Goal: Task Accomplishment & Management: Complete application form

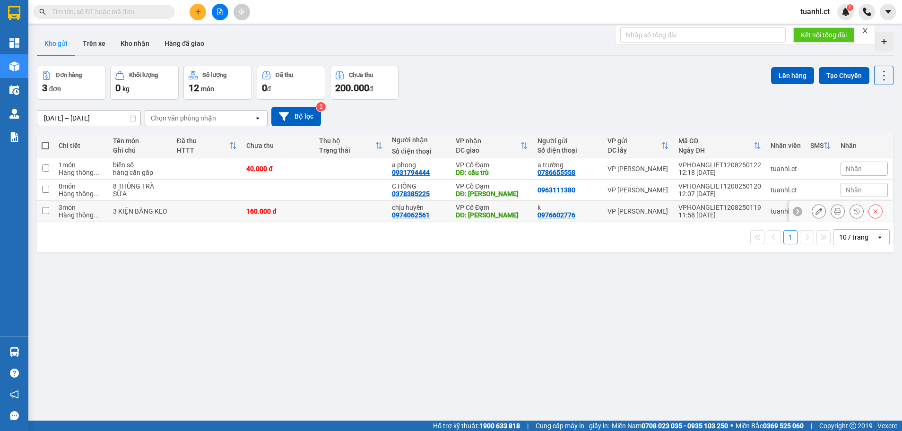
click at [45, 210] on input "checkbox" at bounding box center [45, 210] width 7 height 7
checkbox input "true"
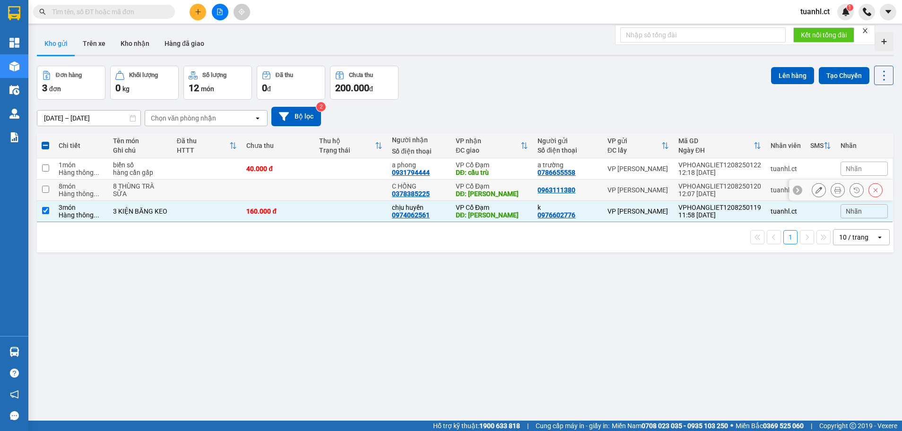
click at [45, 192] on input "checkbox" at bounding box center [45, 189] width 7 height 7
checkbox input "true"
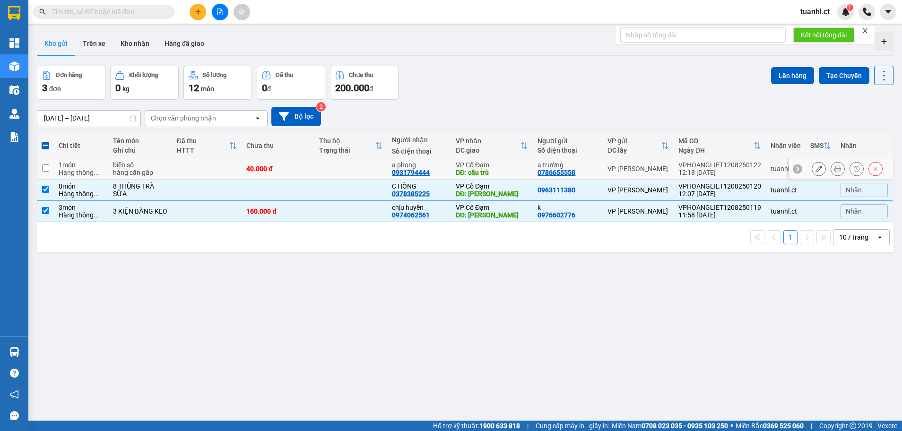
drag, startPoint x: 44, startPoint y: 170, endPoint x: 50, endPoint y: 175, distance: 7.7
click at [44, 169] on input "checkbox" at bounding box center [45, 167] width 7 height 7
checkbox input "true"
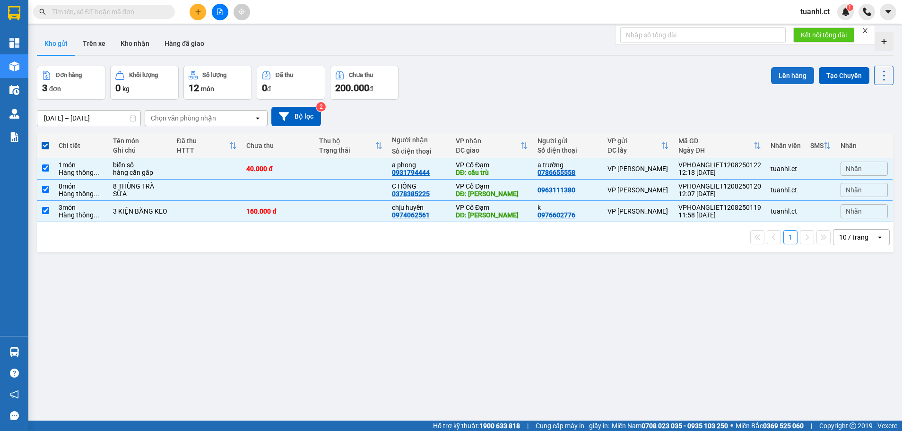
click at [771, 79] on button "Lên hàng" at bounding box center [792, 75] width 43 height 17
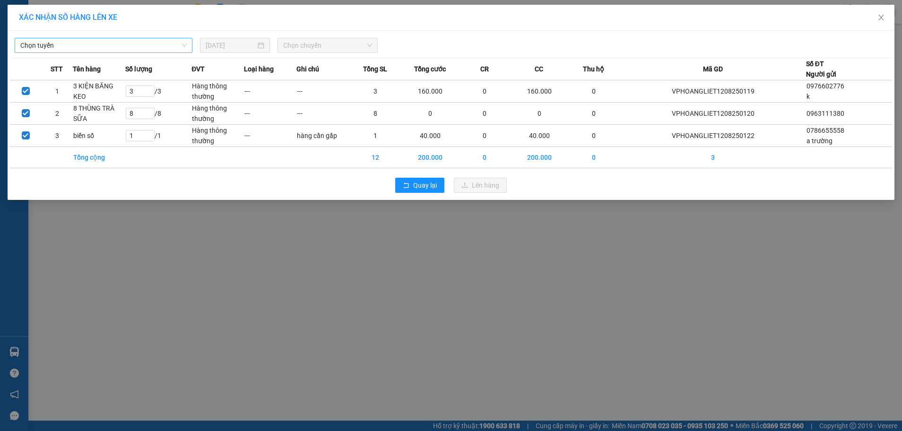
click at [180, 49] on span "Chọn tuyến" at bounding box center [103, 45] width 166 height 14
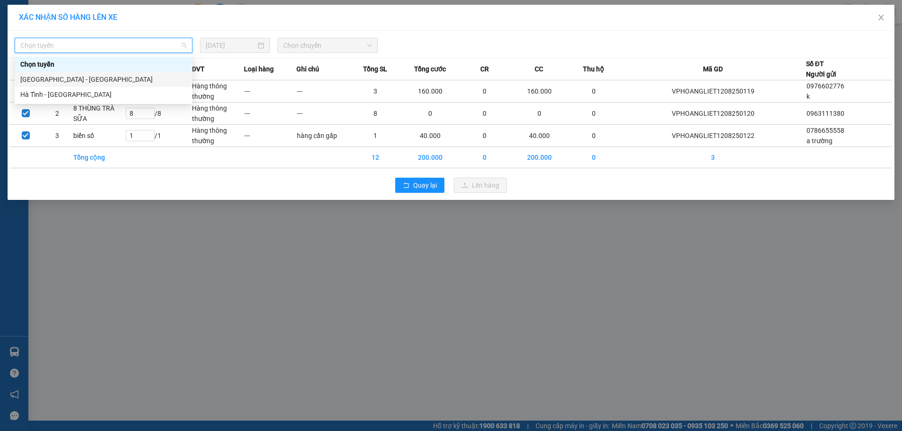
click at [131, 76] on div "[GEOGRAPHIC_DATA] - [GEOGRAPHIC_DATA]" at bounding box center [103, 79] width 166 height 10
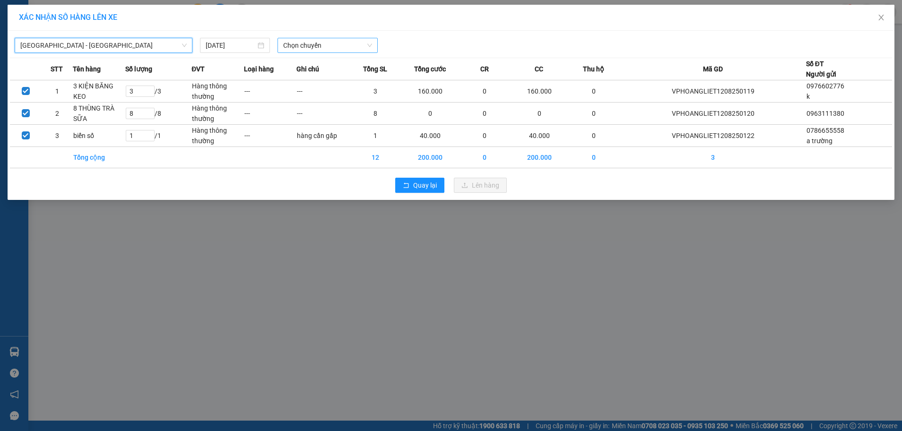
click at [316, 46] on span "Chọn chuyến" at bounding box center [327, 45] width 89 height 14
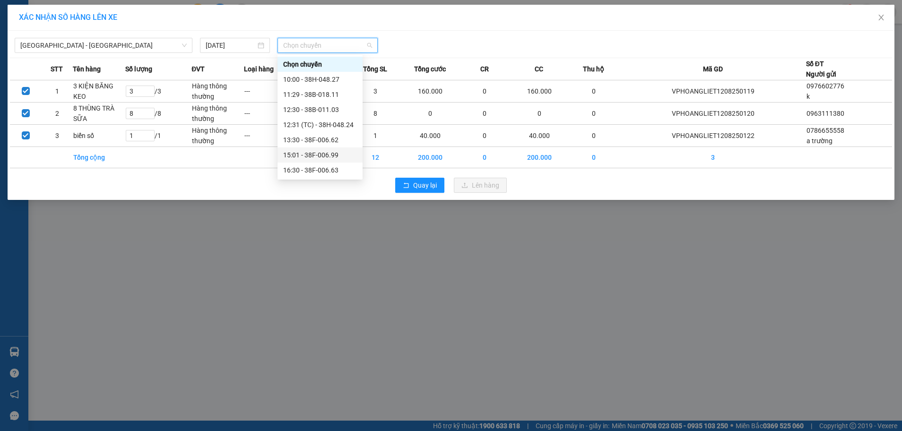
scroll to position [47, 0]
click at [350, 75] on div "12:31 (TC) - 38H-048.24" at bounding box center [320, 77] width 74 height 10
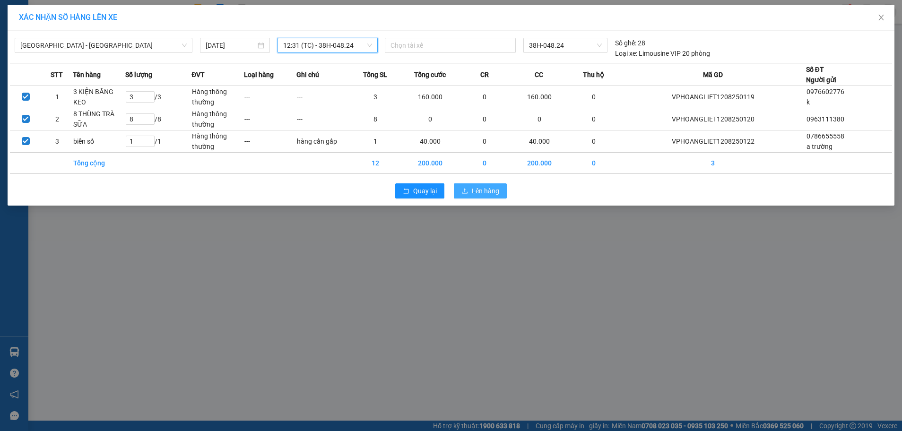
click at [471, 198] on button "Lên hàng" at bounding box center [480, 190] width 53 height 15
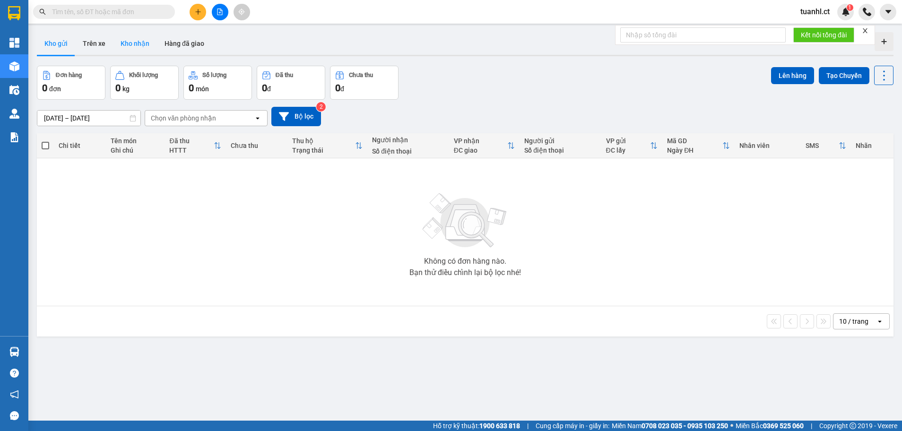
click at [141, 46] on button "Kho nhận" at bounding box center [135, 43] width 44 height 23
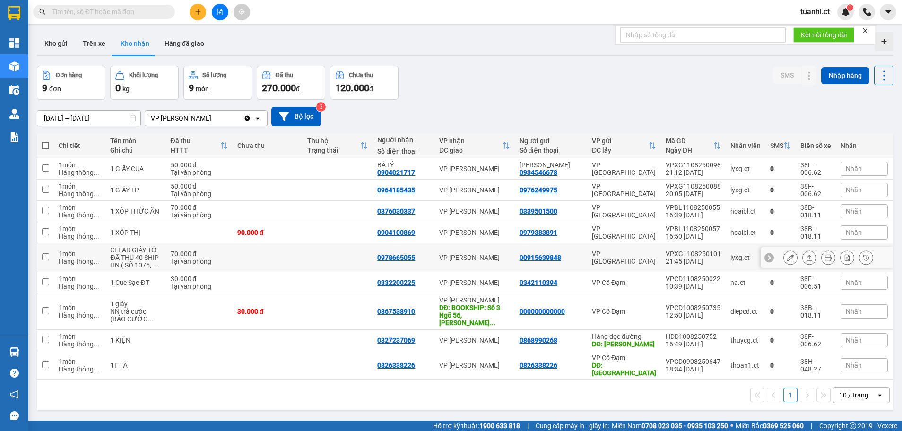
scroll to position [43, 0]
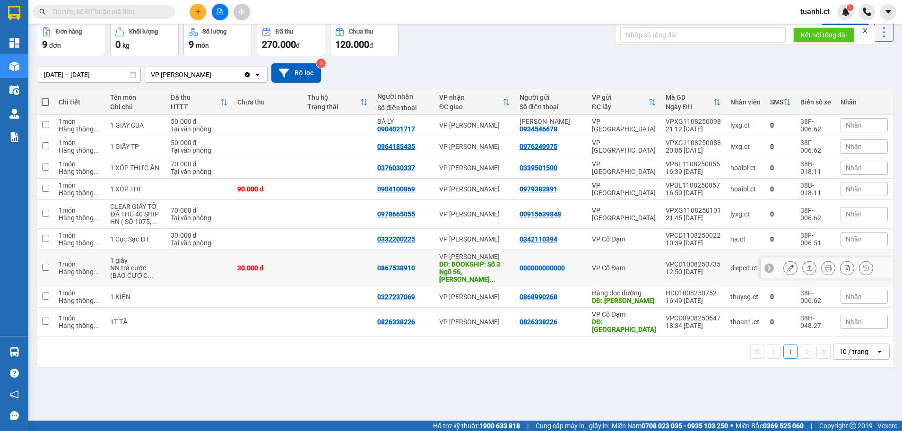
click at [787, 266] on icon at bounding box center [790, 268] width 7 height 7
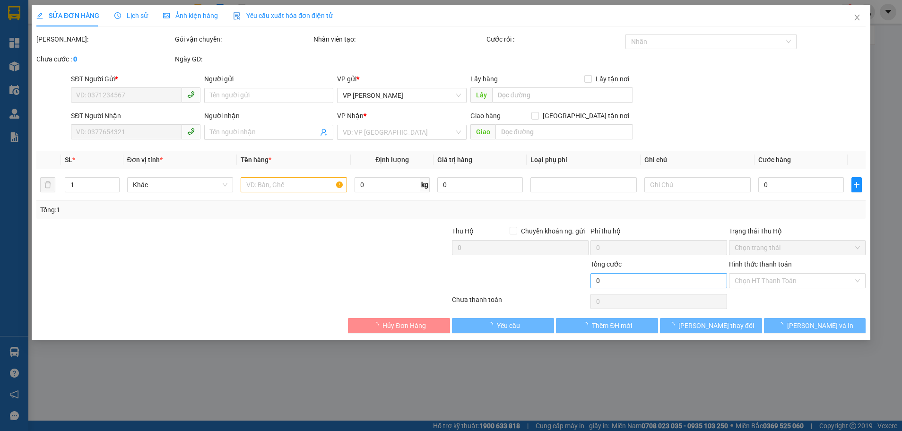
type input "000000000000"
type input "0867538910"
type input "BOOKSHIP: Số 3 Ngõ 56, Đường Thiên Đức, Yên Viên, Gia Lâm, Hà Nội"
type input "30.000"
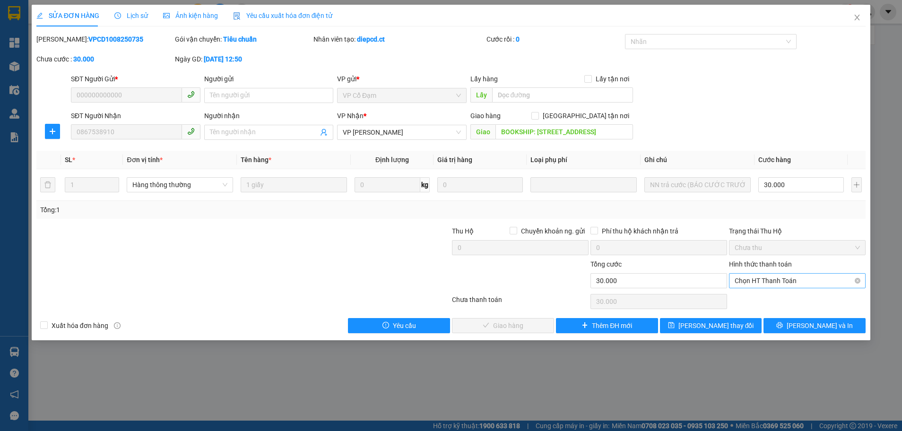
click at [773, 282] on span "Chọn HT Thanh Toán" at bounding box center [796, 281] width 125 height 14
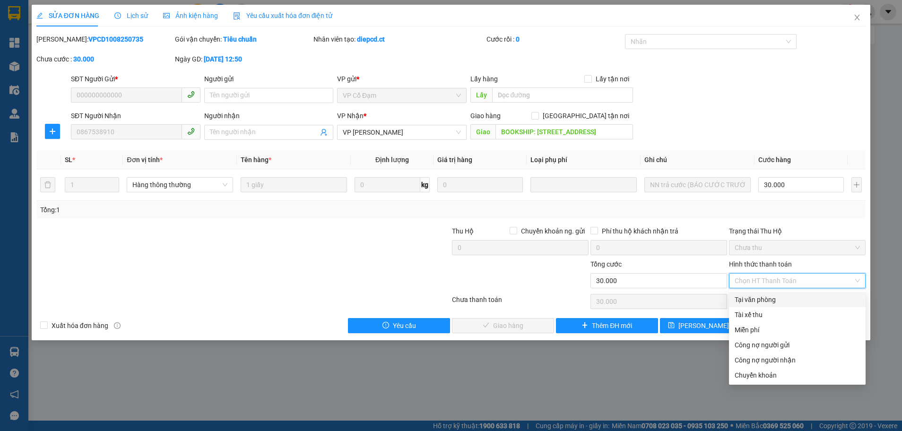
click at [765, 304] on div "Tại văn phòng" at bounding box center [796, 299] width 125 height 10
type input "0"
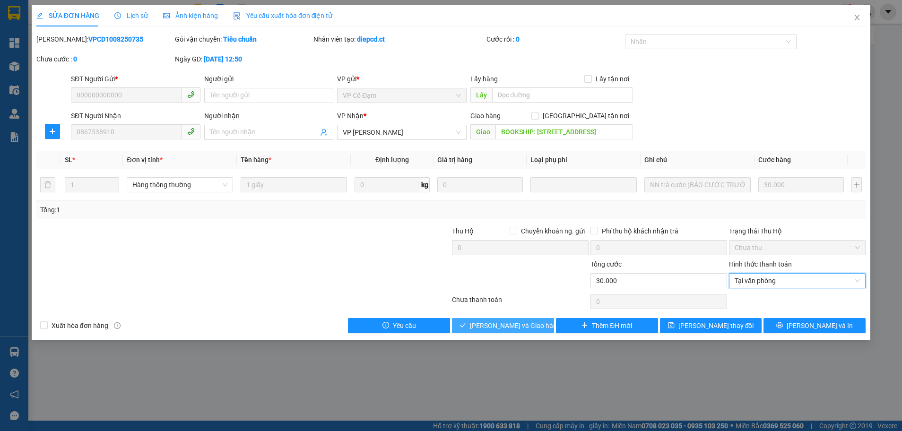
click at [527, 319] on button "Lưu và Giao hàng" at bounding box center [503, 325] width 102 height 15
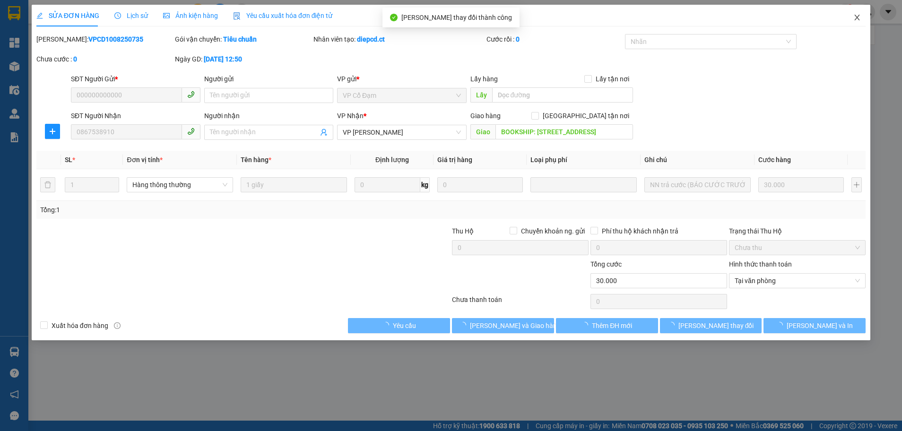
click at [857, 17] on icon "close" at bounding box center [856, 18] width 5 height 6
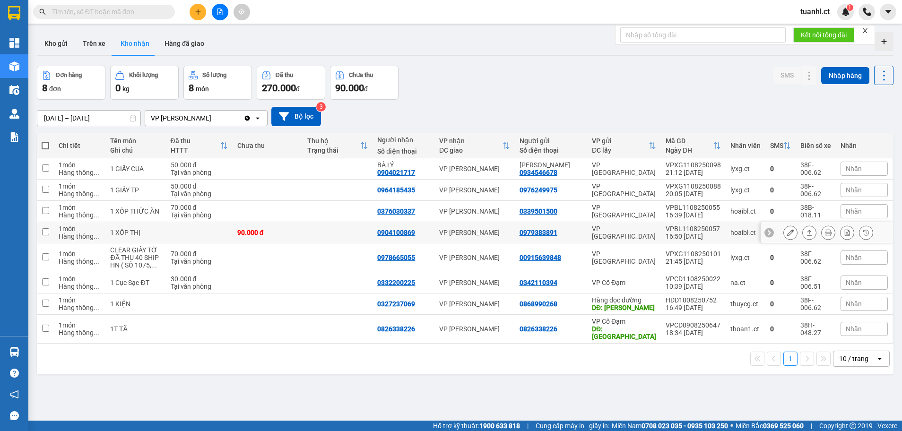
click at [787, 232] on icon at bounding box center [790, 232] width 7 height 7
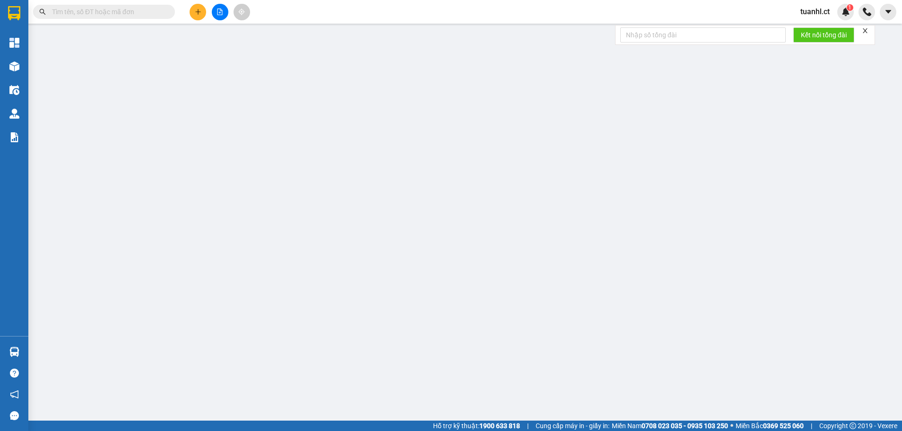
type input "0979383891"
type input "0904100869"
type input "90.000"
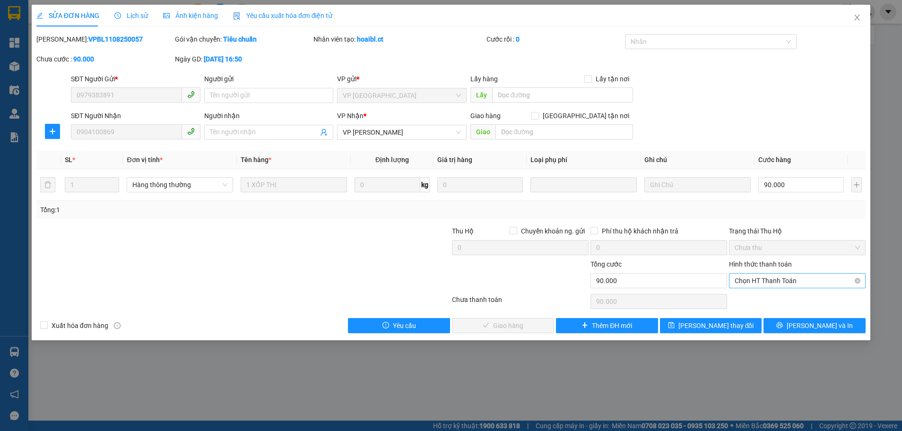
click at [778, 284] on span "Chọn HT Thanh Toán" at bounding box center [796, 281] width 125 height 14
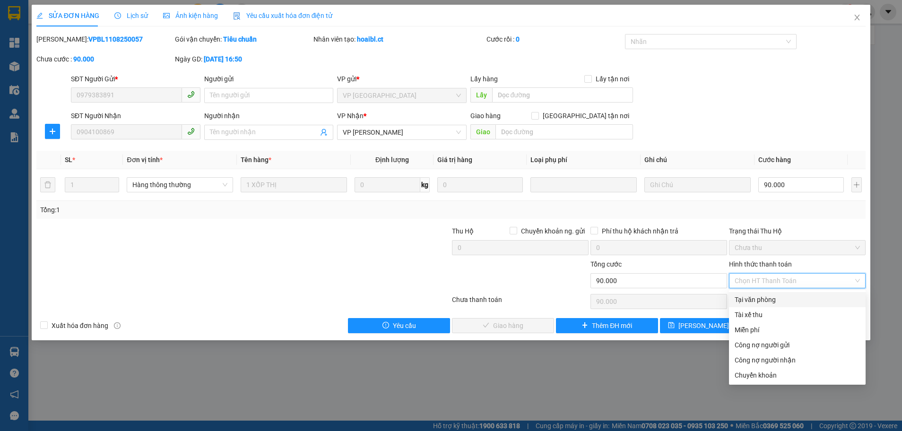
click at [767, 302] on div "Tại văn phòng" at bounding box center [796, 299] width 125 height 10
type input "0"
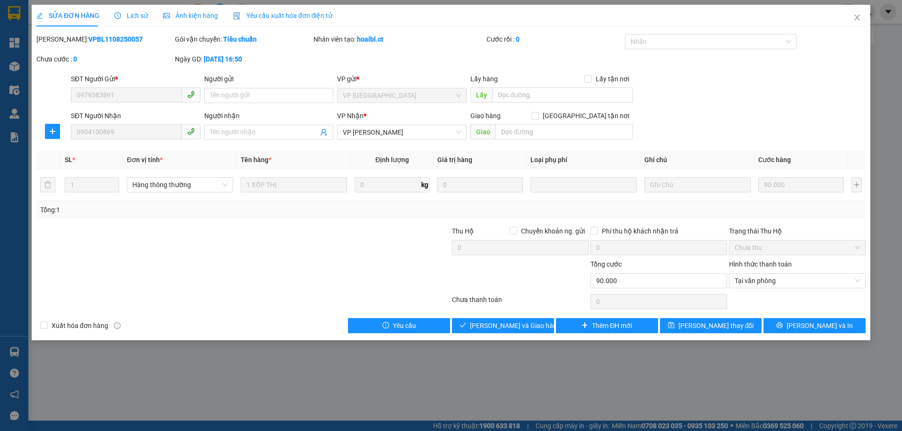
click at [519, 334] on div "SỬA ĐƠN HÀNG Lịch sử Ảnh kiện hàng Yêu cầu xuất hóa đơn điện tử Total Paid Fee …" at bounding box center [451, 172] width 838 height 335
click at [519, 331] on button "Lưu và Giao hàng" at bounding box center [503, 325] width 102 height 15
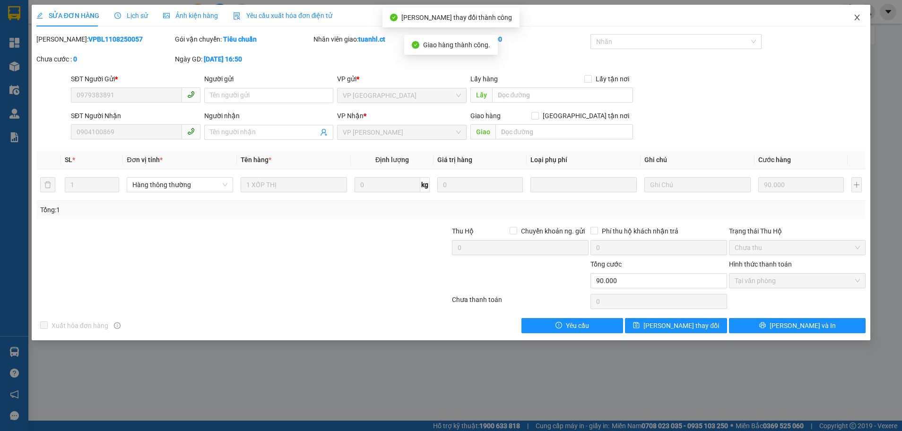
click at [857, 12] on span "Close" at bounding box center [856, 18] width 26 height 26
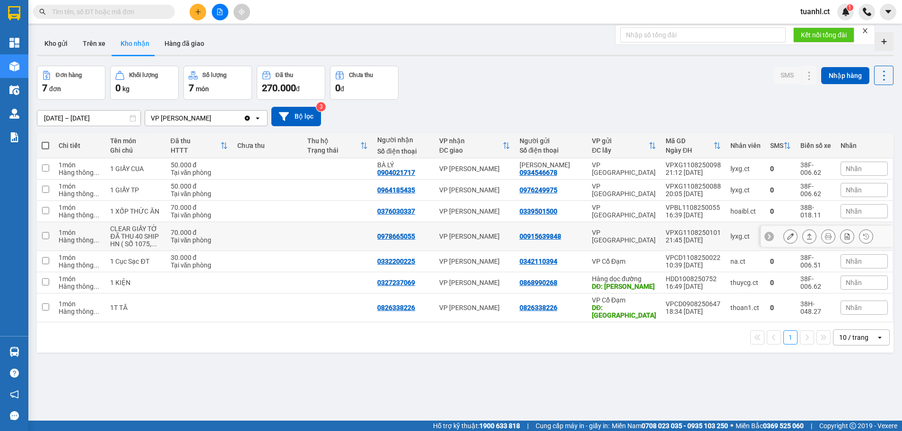
click at [787, 234] on icon at bounding box center [790, 236] width 7 height 7
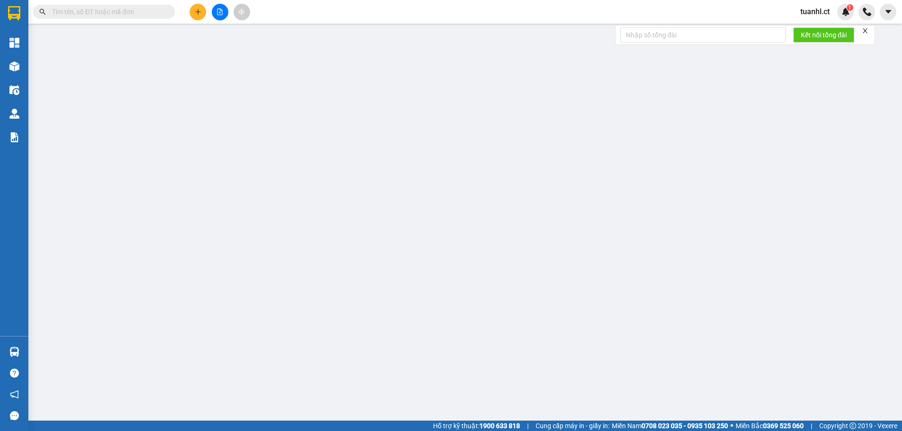
type input "00915639848"
type input "0978665055"
type input "70.000"
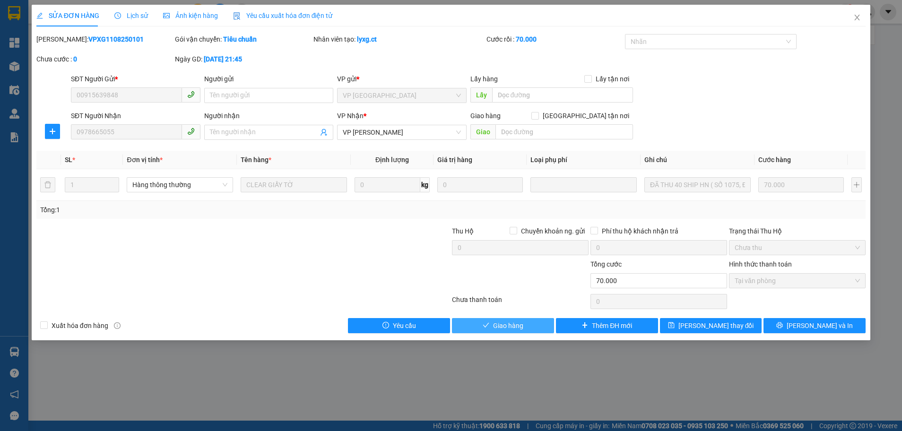
click at [488, 320] on button "Giao hàng" at bounding box center [503, 325] width 102 height 15
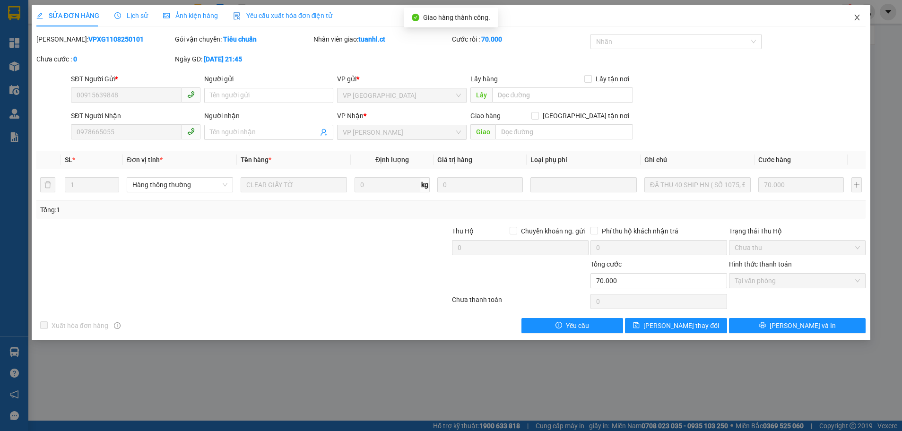
click at [857, 20] on icon "close" at bounding box center [857, 18] width 8 height 8
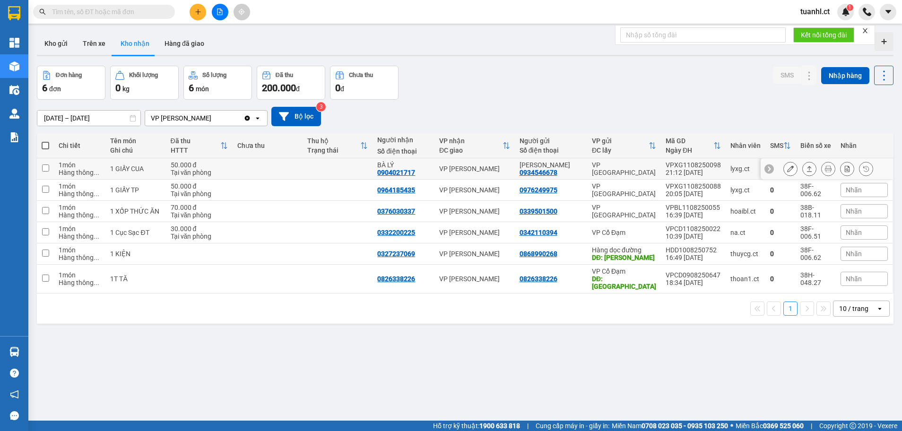
click at [787, 170] on icon at bounding box center [790, 168] width 7 height 7
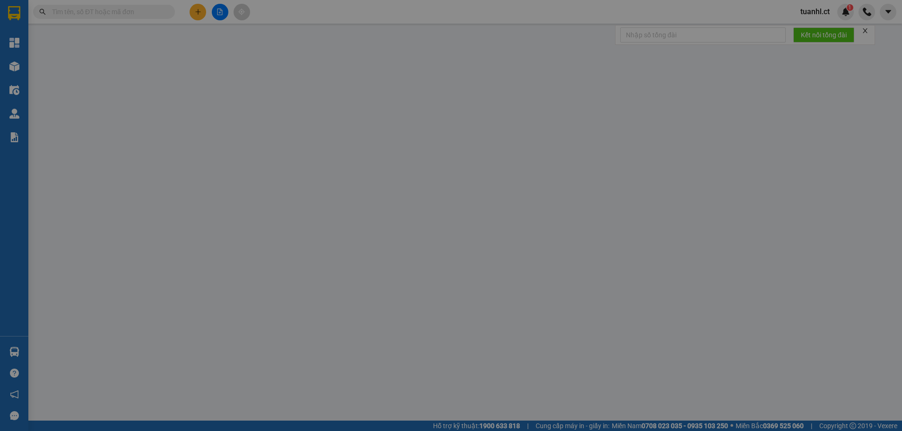
type input "0934546678"
type input "ANH CHUNG"
type input "0904021717"
type input "BÀ LÝ"
type input "50.000"
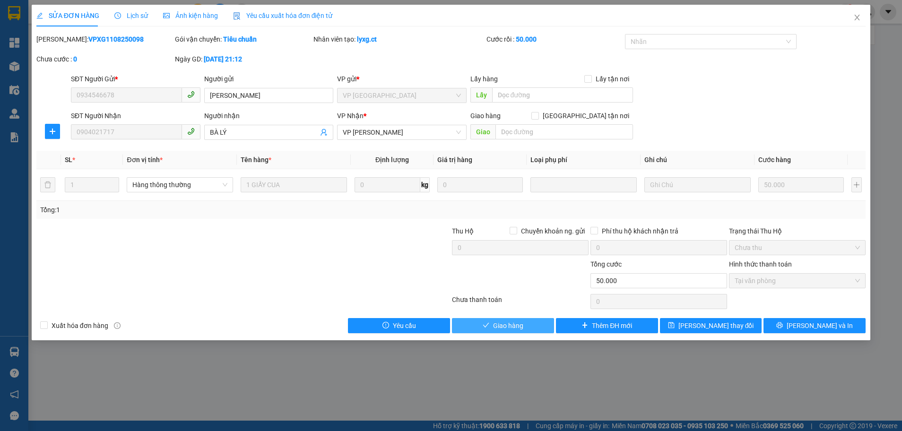
drag, startPoint x: 498, startPoint y: 324, endPoint x: 578, endPoint y: 299, distance: 84.0
click at [498, 324] on span "Giao hàng" at bounding box center [508, 325] width 30 height 10
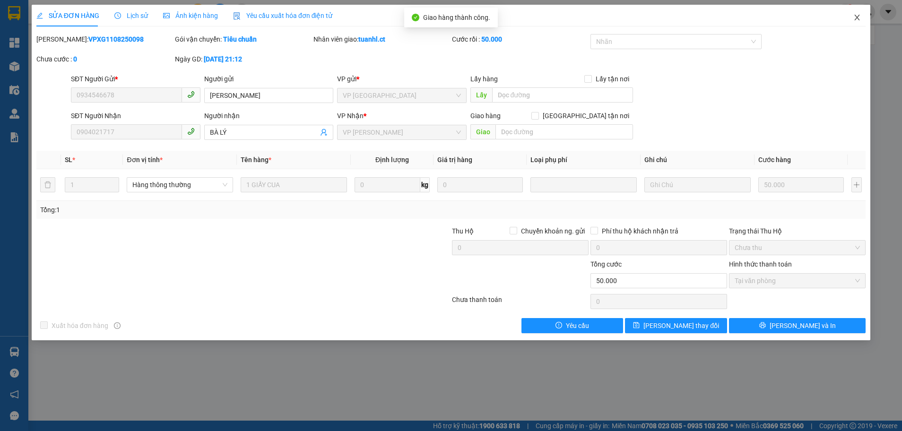
click at [859, 17] on icon "close" at bounding box center [857, 18] width 8 height 8
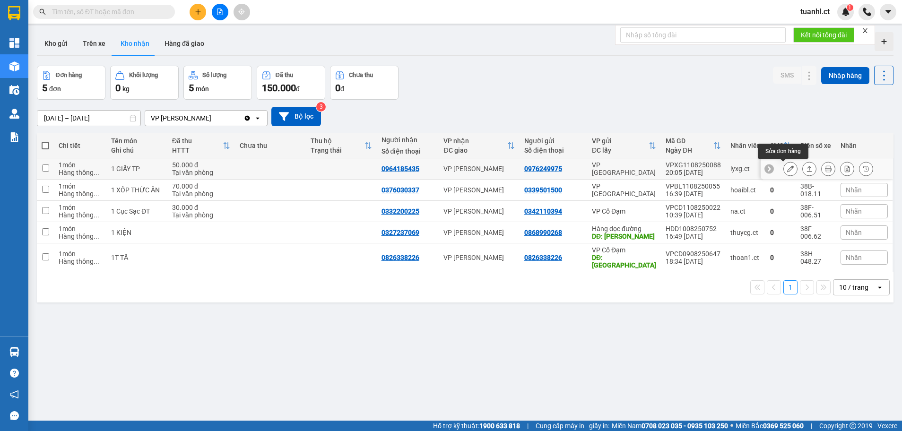
click at [787, 167] on icon at bounding box center [790, 168] width 7 height 7
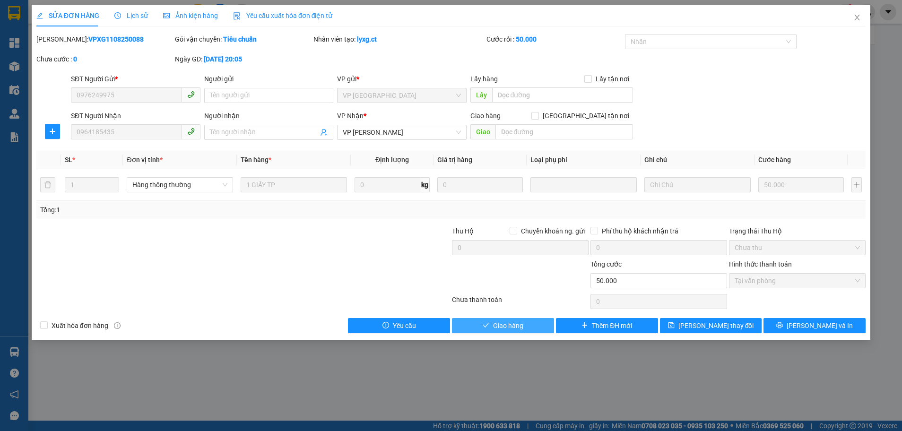
click at [482, 326] on icon "check" at bounding box center [485, 325] width 7 height 7
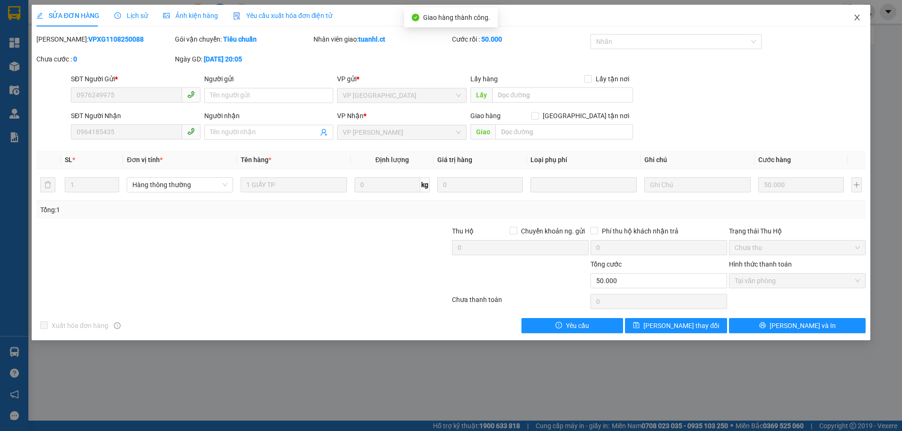
click at [861, 17] on span "Close" at bounding box center [856, 18] width 26 height 26
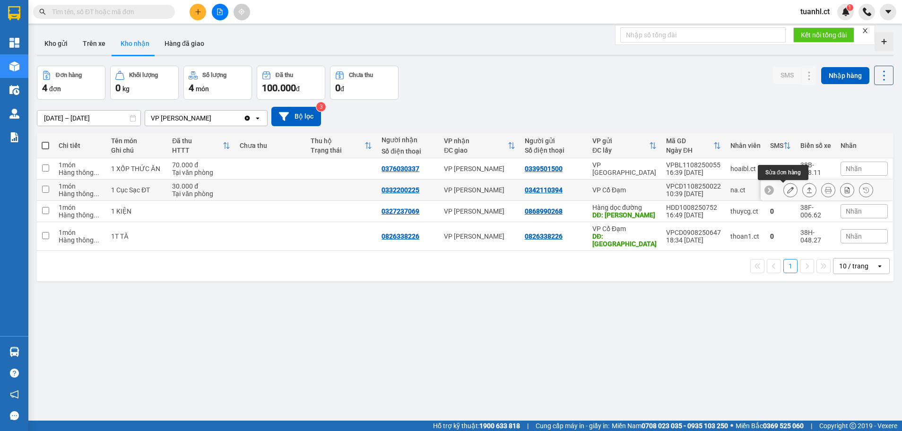
click at [783, 194] on button at bounding box center [789, 190] width 13 height 17
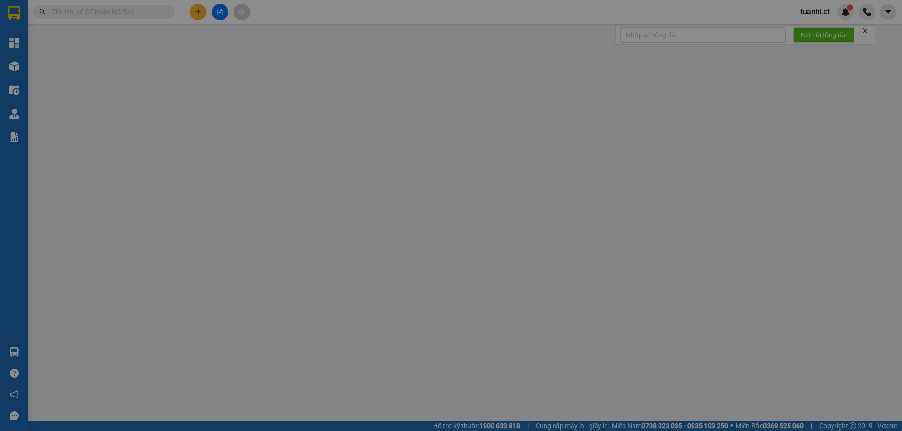
type input "0342110394"
type input "0332200225"
type input "30.000"
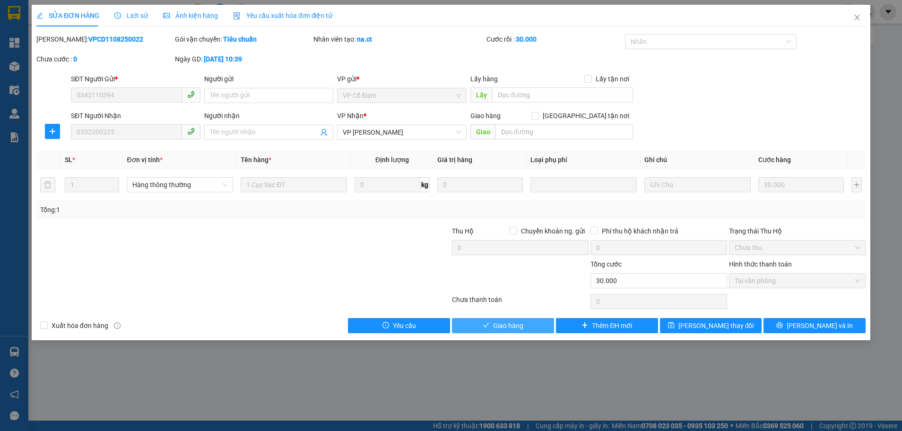
click at [528, 319] on button "Giao hàng" at bounding box center [503, 325] width 102 height 15
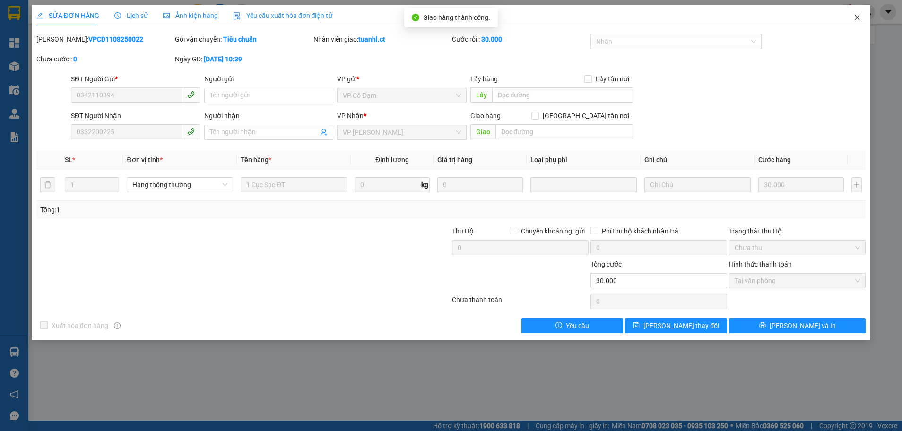
click at [856, 21] on icon "close" at bounding box center [857, 18] width 8 height 8
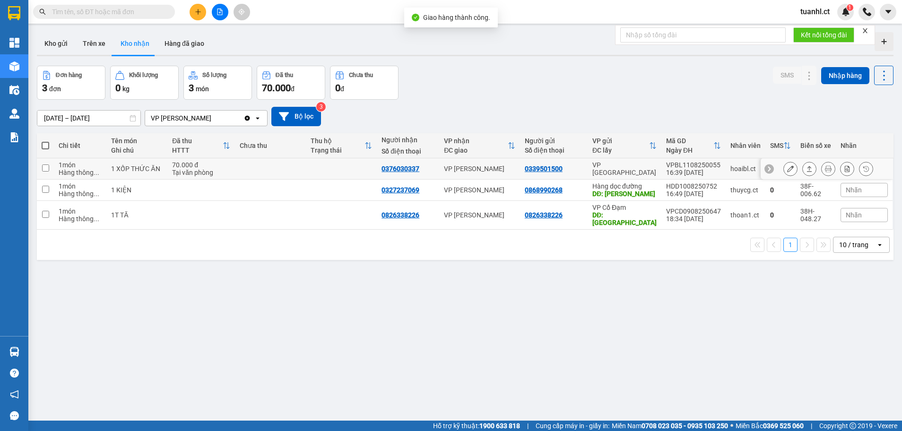
click at [787, 169] on icon at bounding box center [790, 168] width 7 height 7
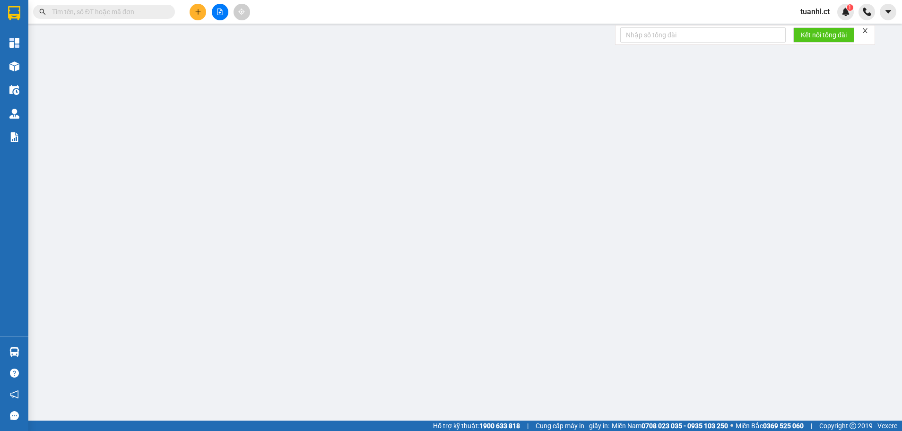
type input "0339501500"
type input "0376030337"
type input "70.000"
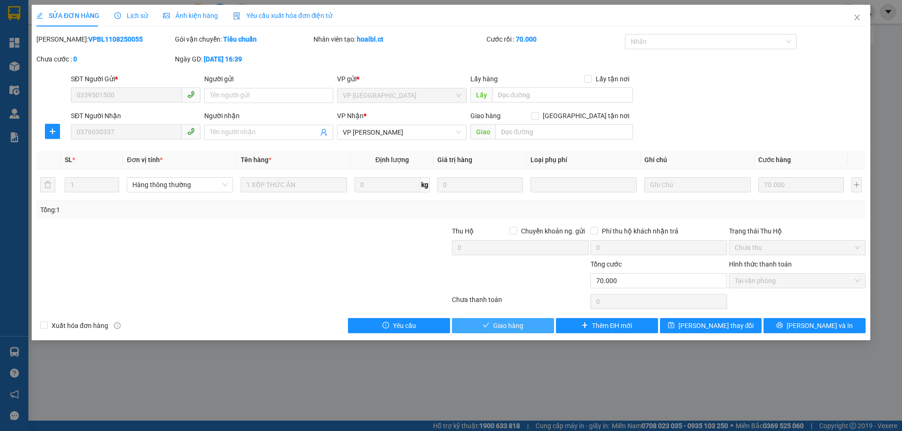
click at [482, 324] on icon "check" at bounding box center [485, 325] width 7 height 7
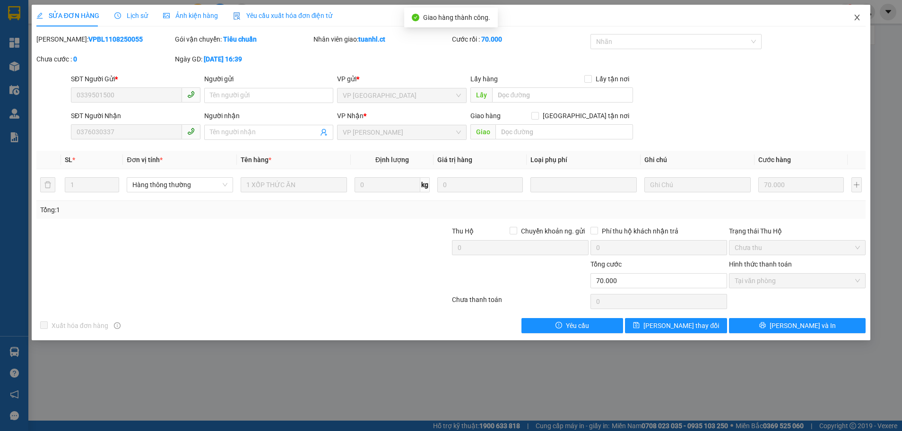
click at [861, 16] on span "Close" at bounding box center [856, 18] width 26 height 26
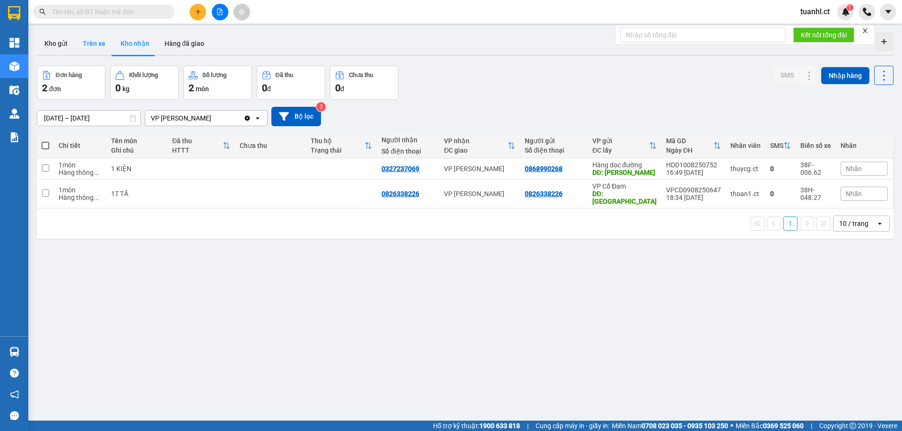
click at [91, 45] on button "Trên xe" at bounding box center [94, 43] width 38 height 23
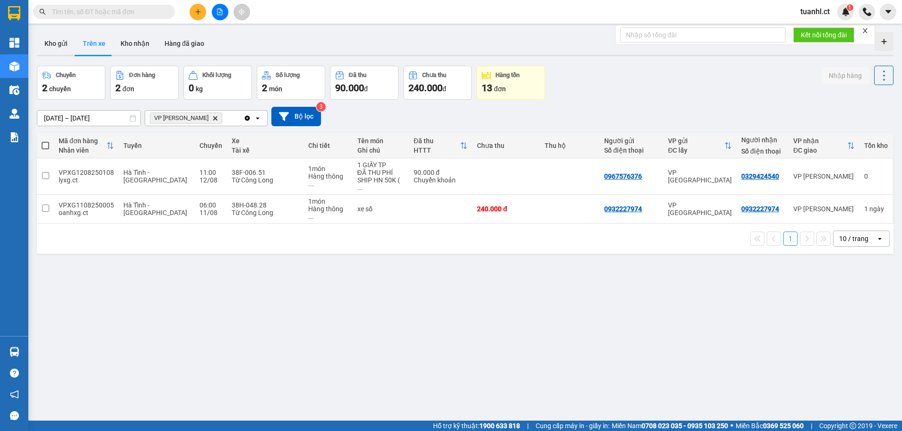
click at [198, 13] on icon "plus" at bounding box center [198, 12] width 7 height 7
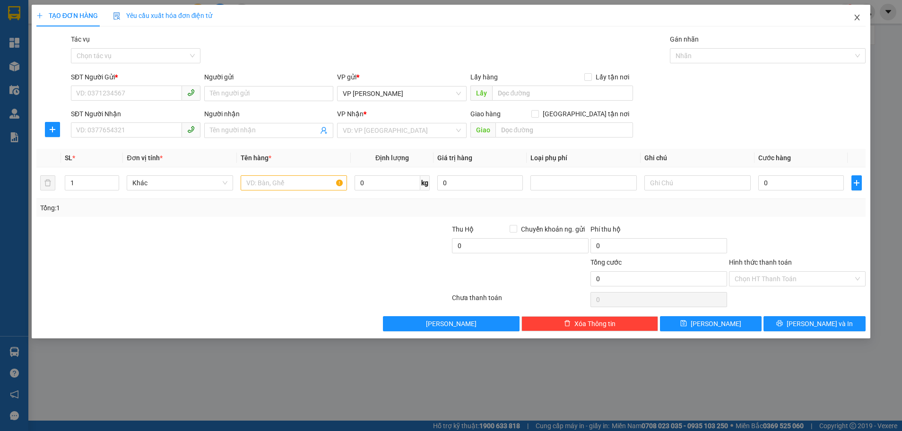
click at [862, 16] on span "Close" at bounding box center [856, 18] width 26 height 26
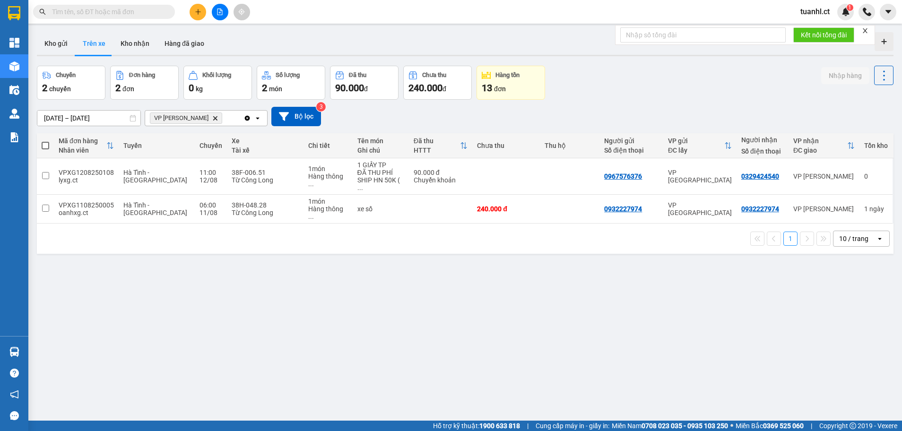
click at [200, 14] on icon "plus" at bounding box center [198, 12] width 7 height 7
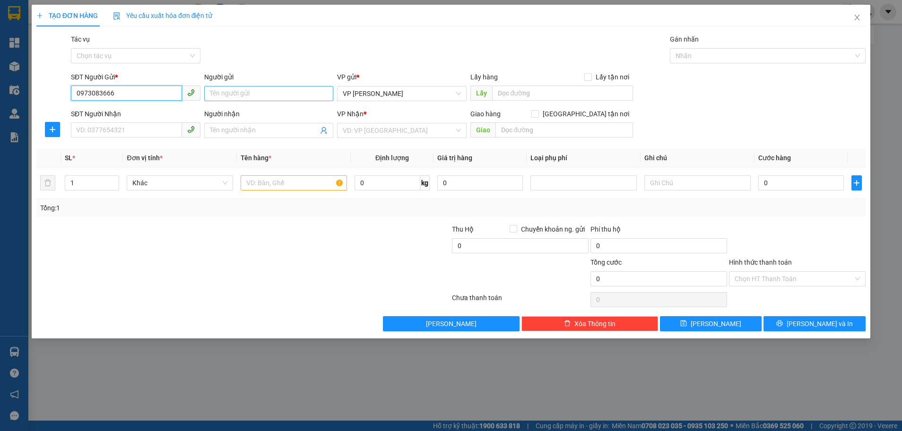
type input "0973083666"
click at [238, 93] on input "Người gửi" at bounding box center [268, 93] width 129 height 15
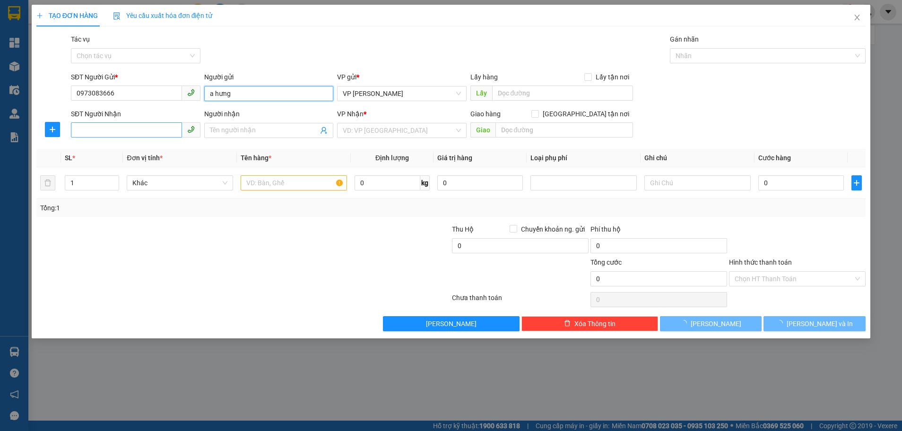
type input "a hưng"
click at [138, 125] on input "SĐT Người Nhận" at bounding box center [126, 129] width 111 height 15
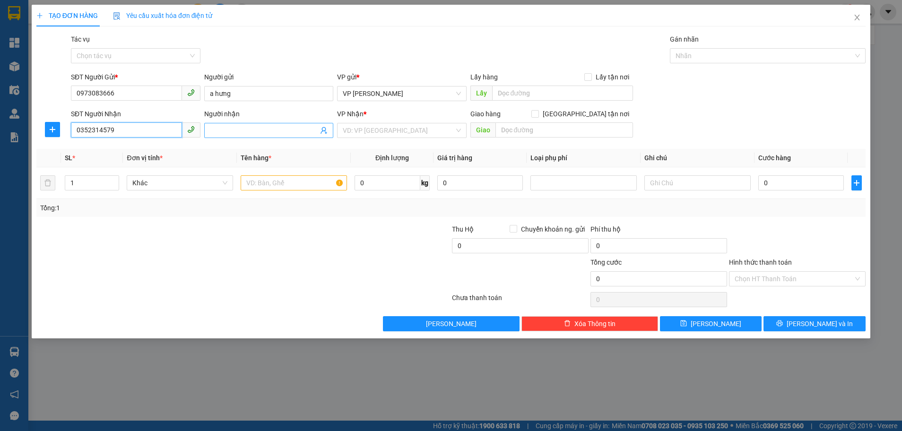
type input "0352314579"
click at [274, 131] on input "Người nhận" at bounding box center [264, 130] width 109 height 10
type input "chị châu"
click at [355, 128] on input "search" at bounding box center [399, 130] width 112 height 14
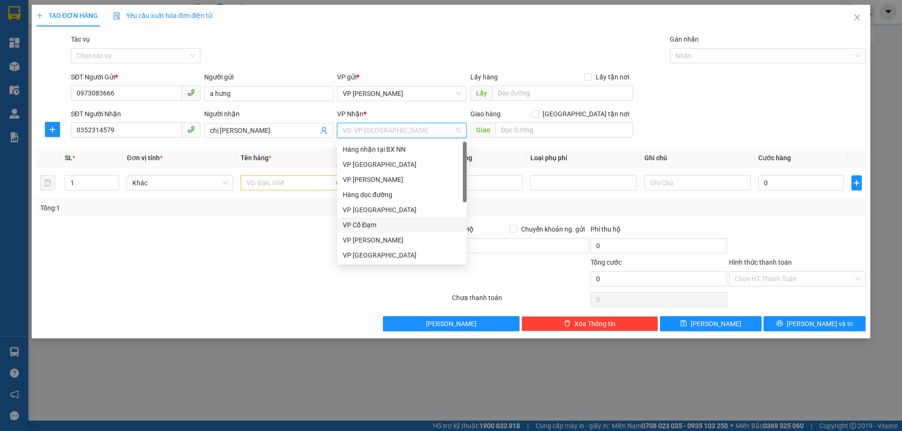
click at [378, 228] on div "VP Cổ Đạm" at bounding box center [402, 225] width 118 height 10
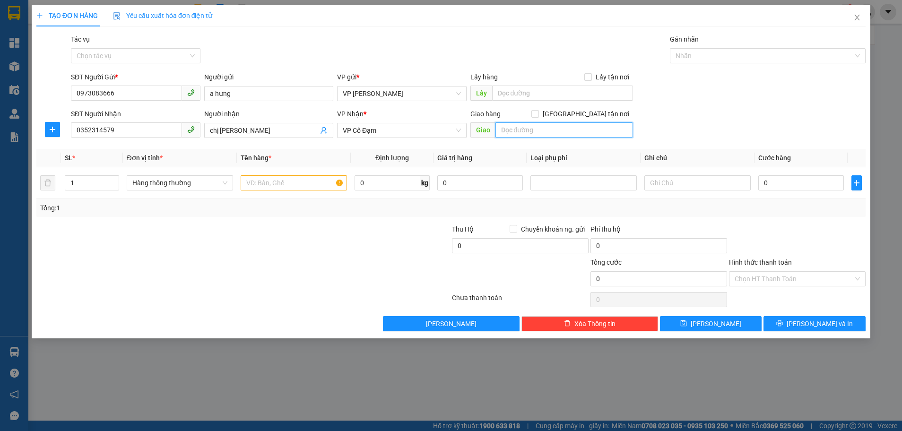
click at [519, 136] on input "text" at bounding box center [564, 129] width 138 height 15
type input "hậu lộc"
click at [275, 182] on input "text" at bounding box center [294, 182] width 106 height 15
type input "máy ép bánh"
click at [772, 186] on input "0" at bounding box center [801, 182] width 86 height 15
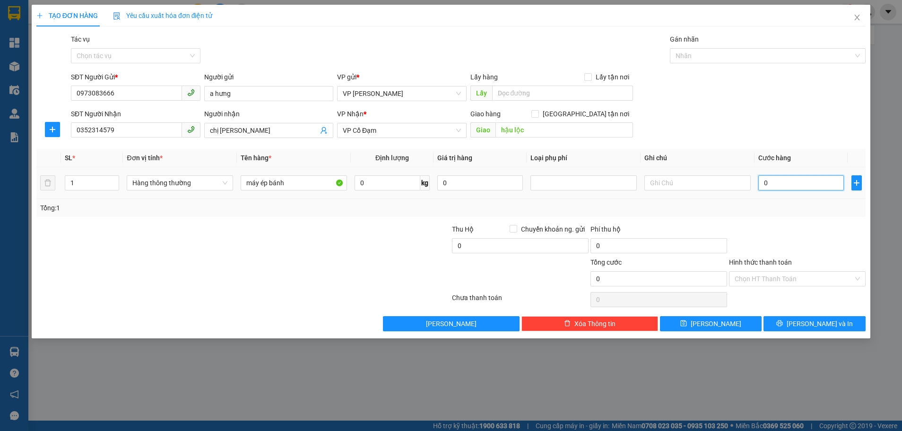
type input "5"
type input "50"
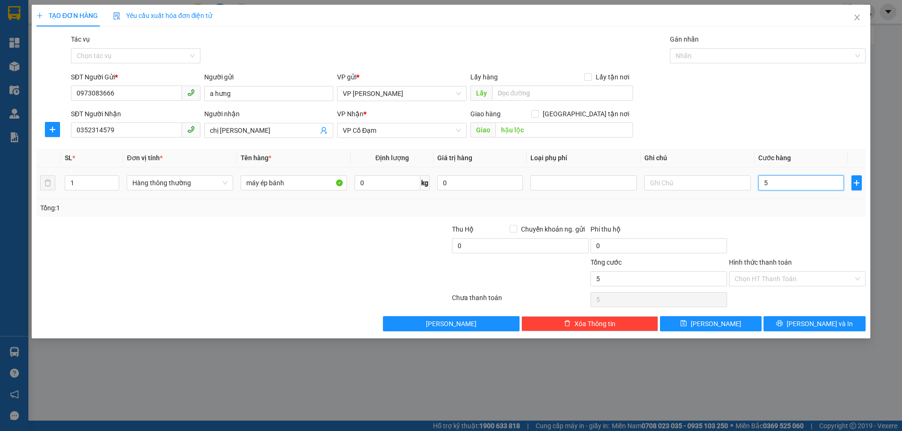
type input "50"
type input "50.000"
click at [782, 210] on div "Tổng: 1" at bounding box center [450, 208] width 821 height 10
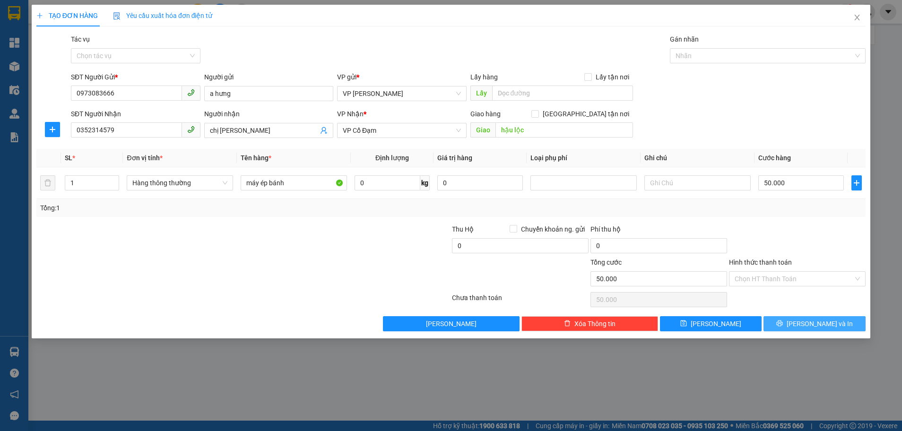
click at [815, 325] on span "Lưu và In" at bounding box center [819, 323] width 66 height 10
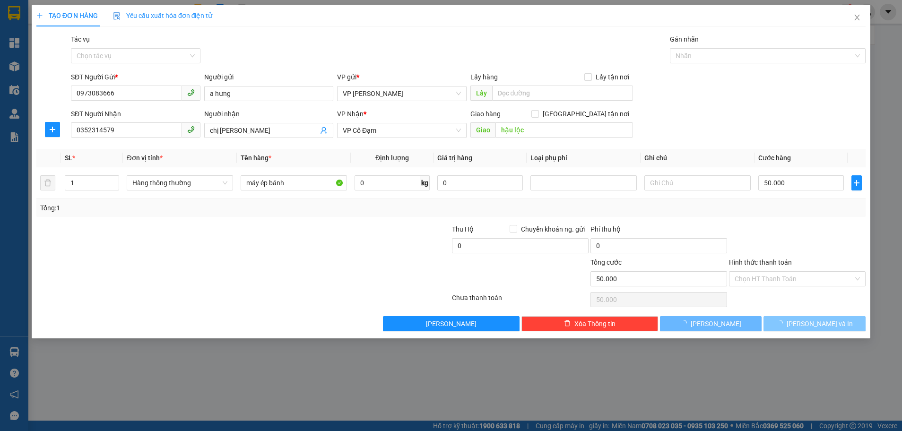
click at [815, 325] on span "Lưu và In" at bounding box center [819, 323] width 66 height 10
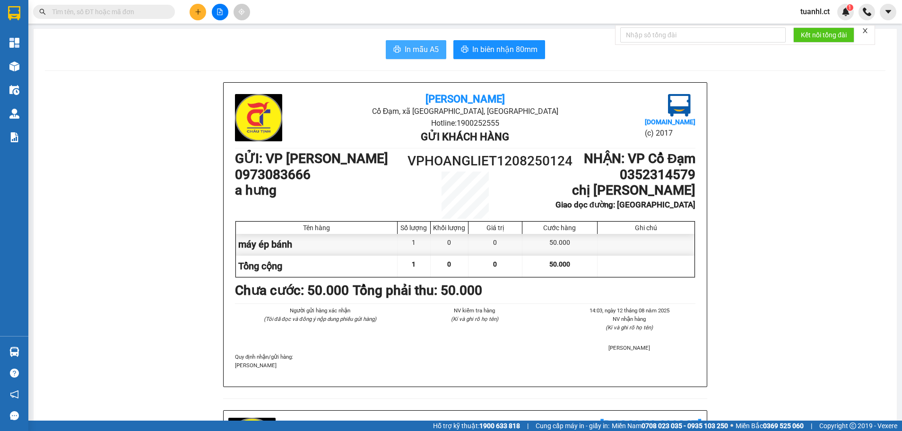
click at [416, 49] on span "In mẫu A5" at bounding box center [421, 49] width 34 height 12
click at [201, 12] on icon "plus" at bounding box center [198, 12] width 7 height 7
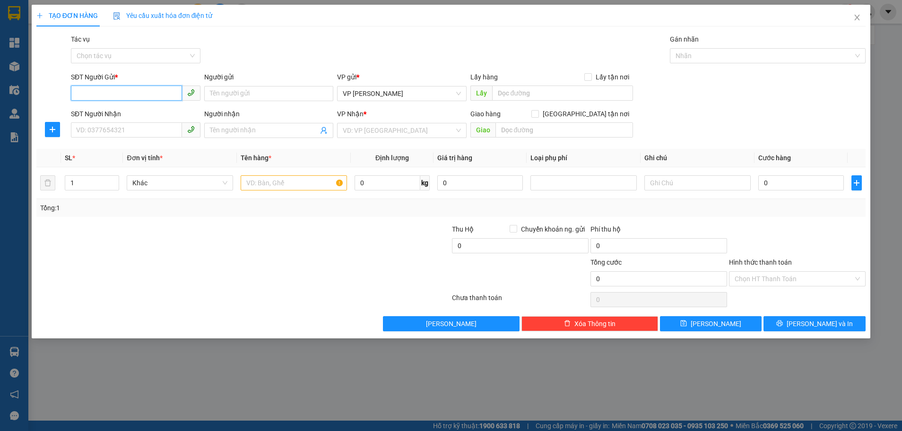
click at [128, 96] on input "SĐT Người Gửi *" at bounding box center [126, 93] width 111 height 15
click at [114, 113] on div "0974204944 - k" at bounding box center [136, 112] width 118 height 10
type input "0974204944"
type input "k"
type input "0392612467"
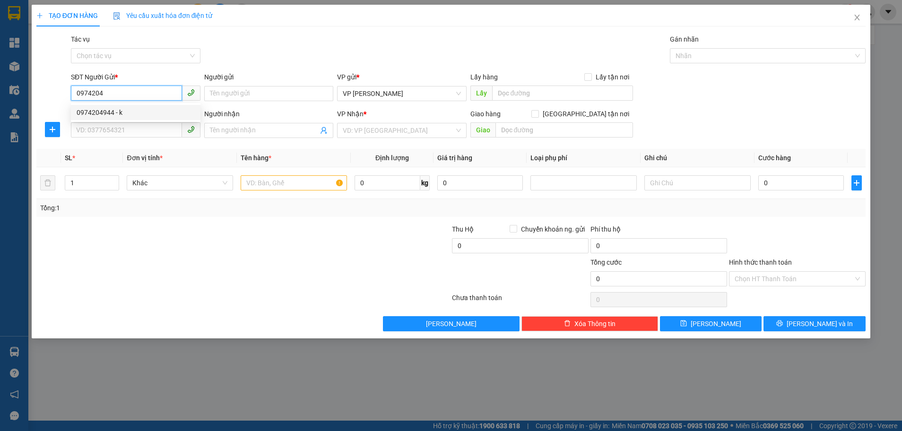
type input "kh"
type input "hưng thịnh"
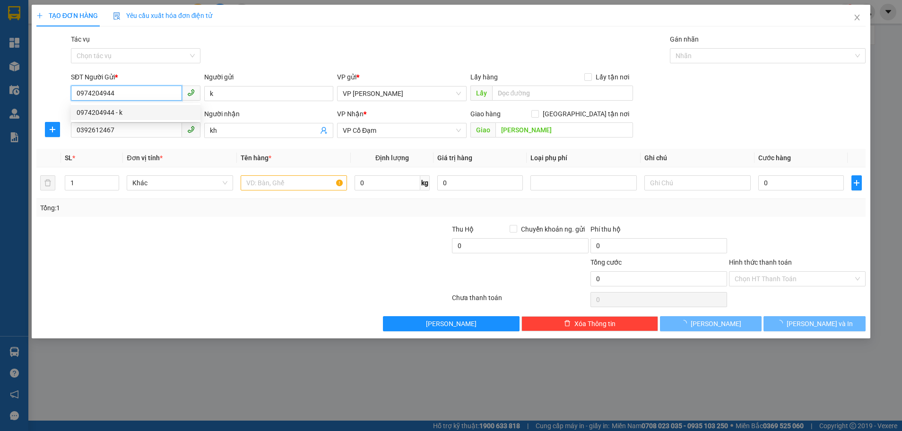
type input "390.000"
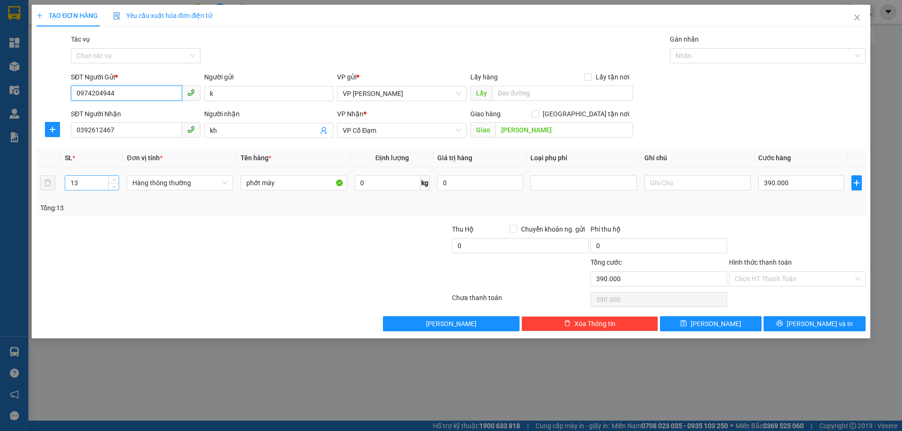
type input "0974204944"
click at [82, 188] on input "13" at bounding box center [91, 183] width 53 height 14
type input "1"
click at [301, 182] on input "phớt máy" at bounding box center [294, 182] width 106 height 15
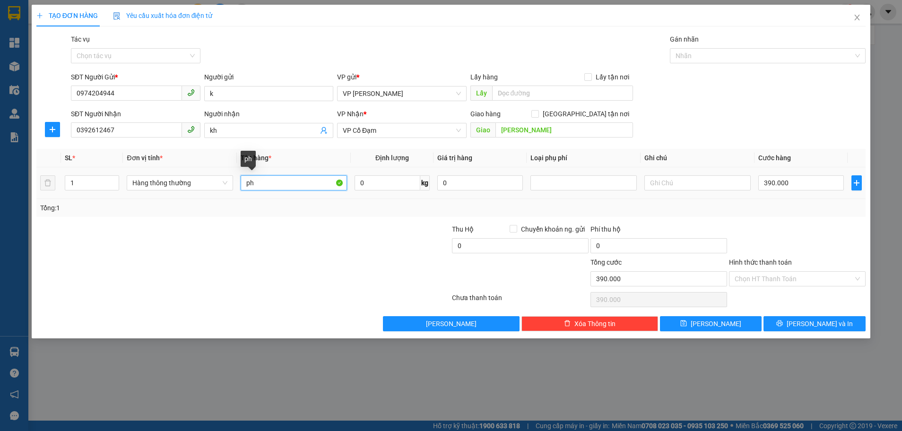
type input "p"
click at [247, 183] on input "text" at bounding box center [294, 182] width 106 height 15
type input "cao su"
click at [783, 183] on input "390.000" at bounding box center [801, 182] width 86 height 15
type input "0"
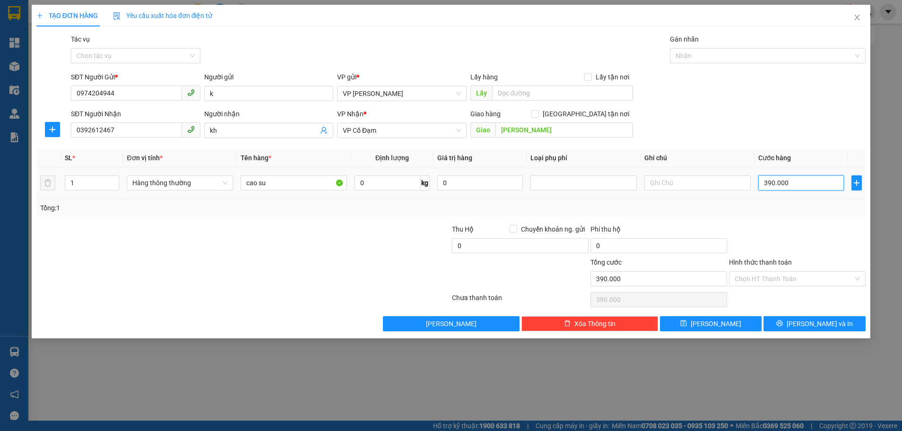
type input "0"
click at [764, 180] on input "0" at bounding box center [801, 182] width 86 height 15
type input "10"
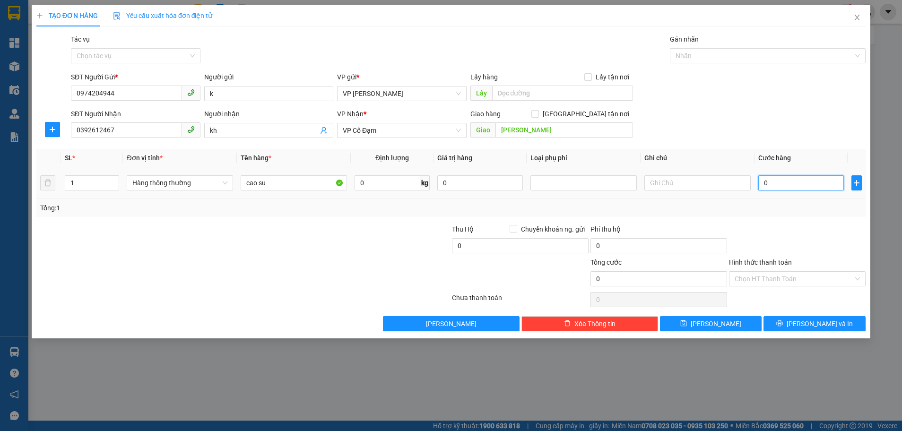
type input "10"
type input "120"
type input "120.000"
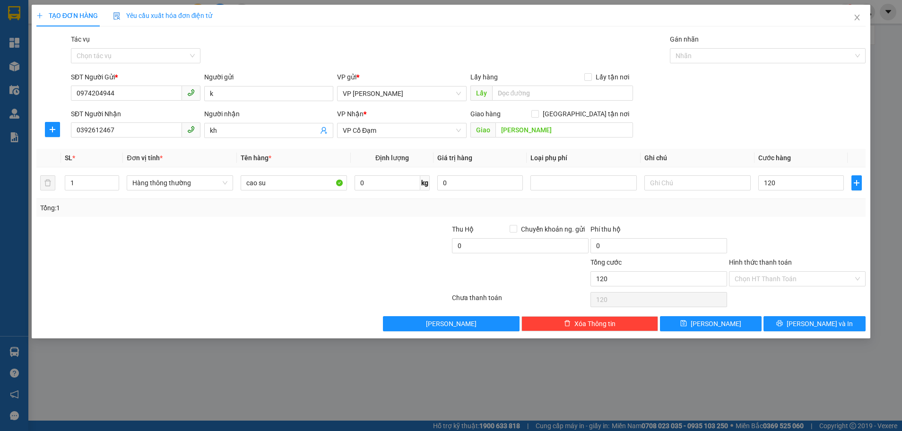
type input "120.000"
click at [769, 215] on div "Tổng: 1" at bounding box center [450, 208] width 829 height 18
click at [782, 320] on icon "printer" at bounding box center [779, 323] width 6 height 6
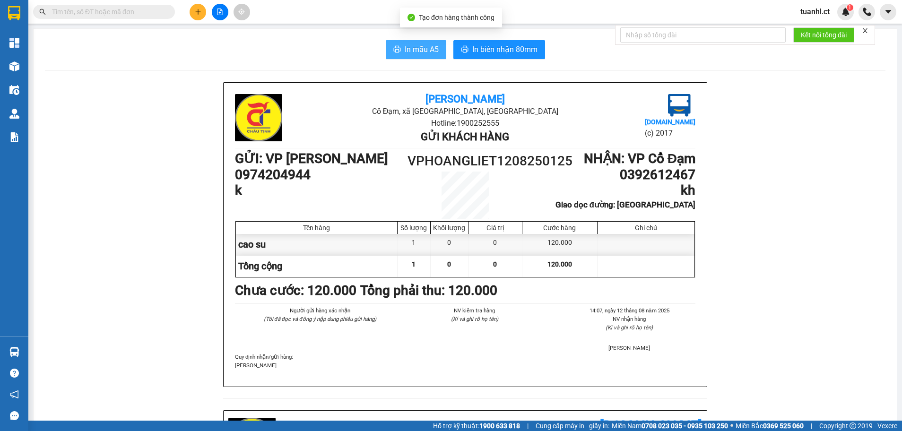
click at [398, 51] on button "In mẫu A5" at bounding box center [416, 49] width 60 height 19
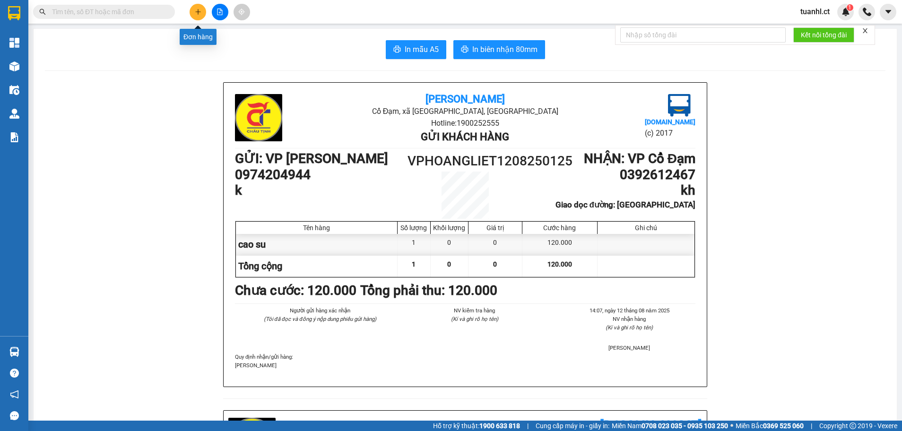
click at [198, 13] on icon "plus" at bounding box center [198, 12] width 7 height 7
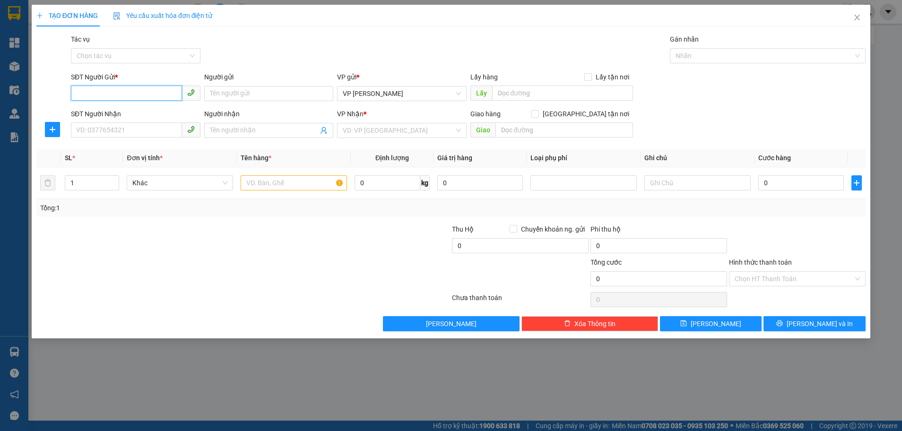
click at [105, 92] on input "SĐT Người Gửi *" at bounding box center [126, 93] width 111 height 15
drag, startPoint x: 898, startPoint y: 229, endPoint x: 898, endPoint y: 261, distance: 31.7
click at [898, 261] on div "TẠO ĐƠN HÀNG Yêu cầu xuất hóa đơn điện tử Transit Pickup Surcharge Ids Transit …" at bounding box center [451, 215] width 902 height 431
click at [104, 93] on input "SĐT Người Gửi *" at bounding box center [126, 93] width 111 height 15
type input "0984999111"
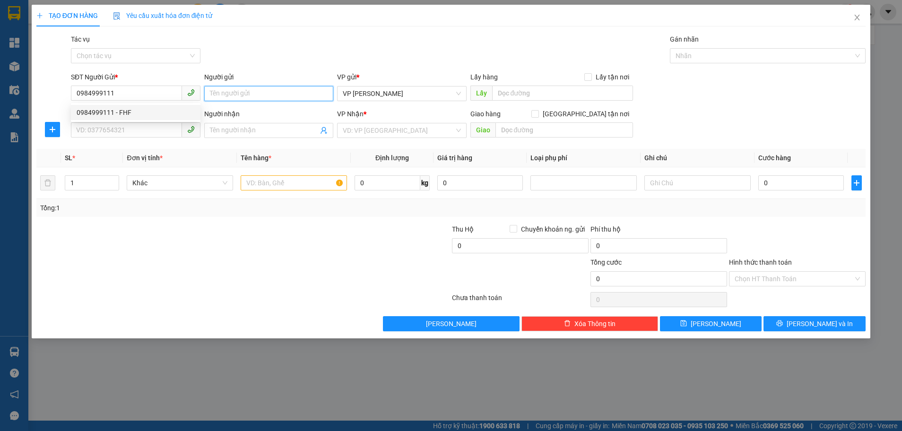
click at [239, 88] on input "Người gửi" at bounding box center [268, 93] width 129 height 15
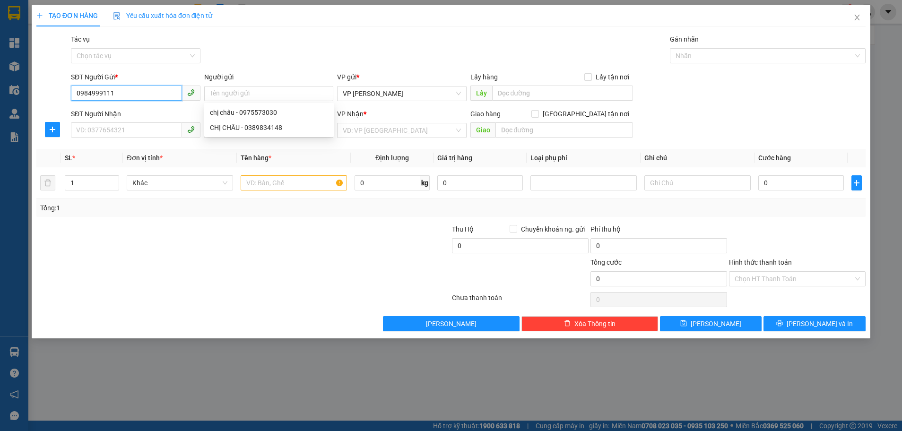
click at [123, 94] on input "0984999111" at bounding box center [126, 93] width 111 height 15
click at [114, 111] on div "0984999111 - FHF" at bounding box center [136, 112] width 118 height 10
type input "FHF"
type input "0909199468"
type input "0929199468 - thu 90k"
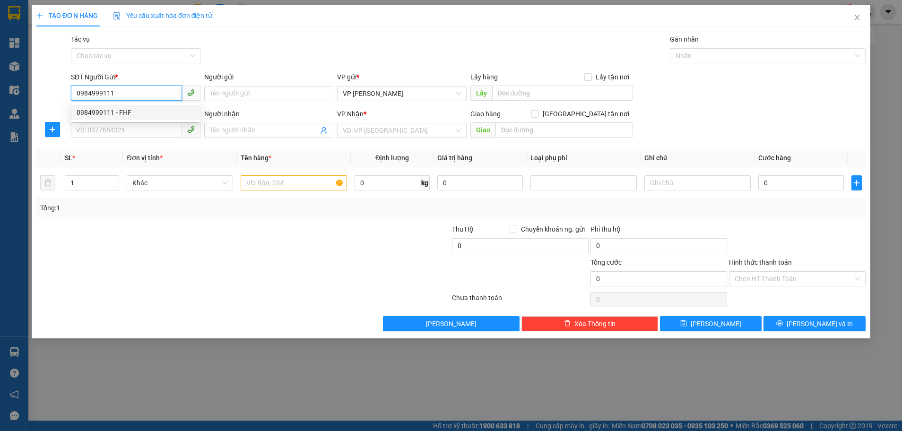
type input "AN LỘC"
type input "700.000"
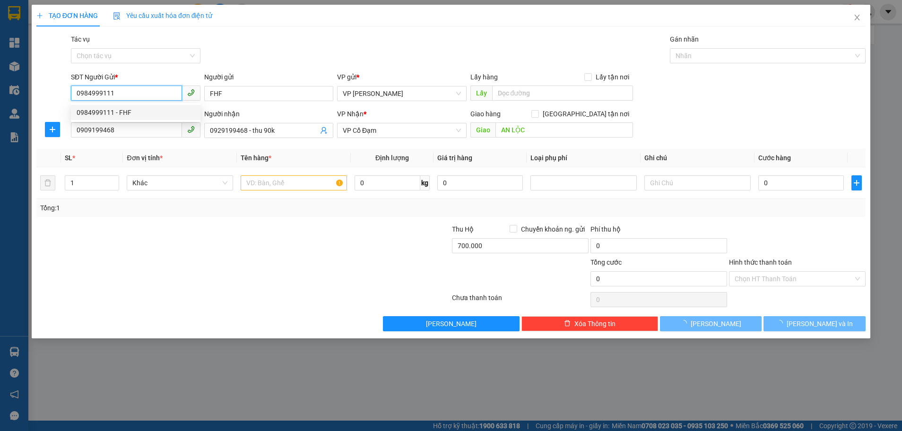
type input "150.000"
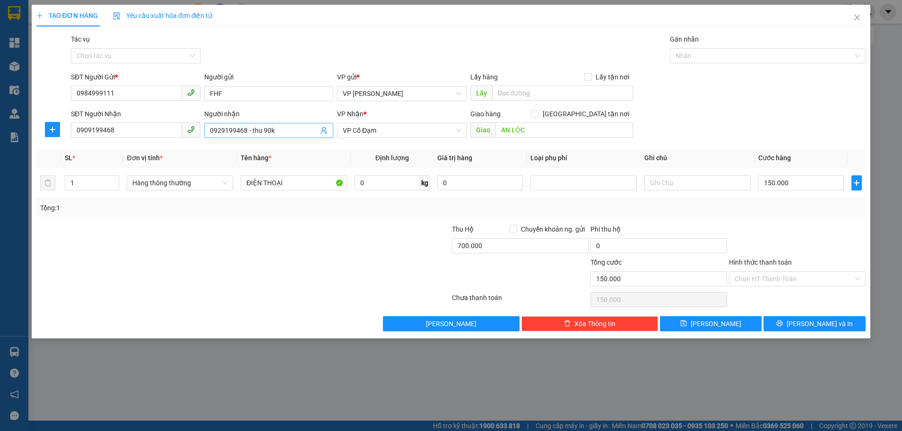
click at [288, 132] on input "0929199468 - thu 90k" at bounding box center [264, 130] width 109 height 10
type input "0929199468 -"
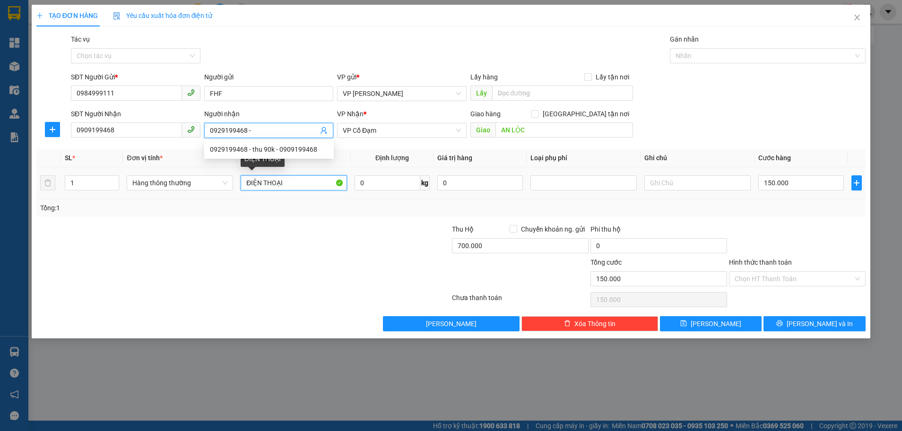
click at [291, 183] on input "ĐIỆN THOẠI" at bounding box center [294, 182] width 106 height 15
type input "Đ"
type input "2 cây bài"
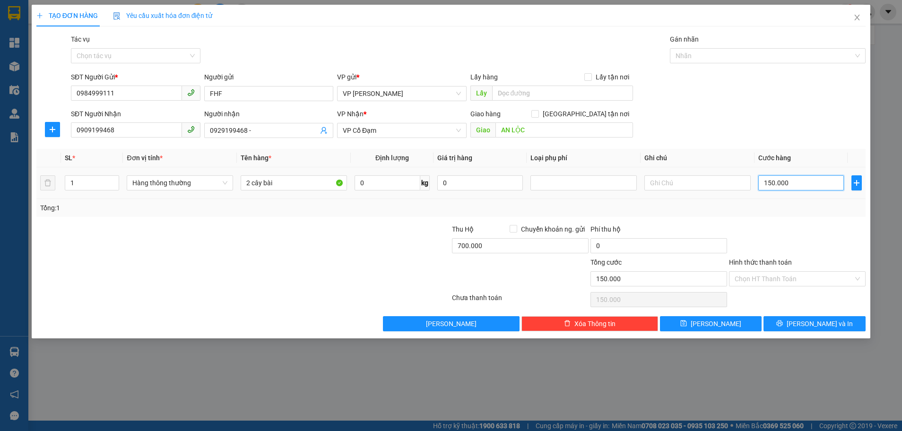
click at [795, 186] on input "150.000" at bounding box center [801, 182] width 86 height 15
type input "0"
type input "3"
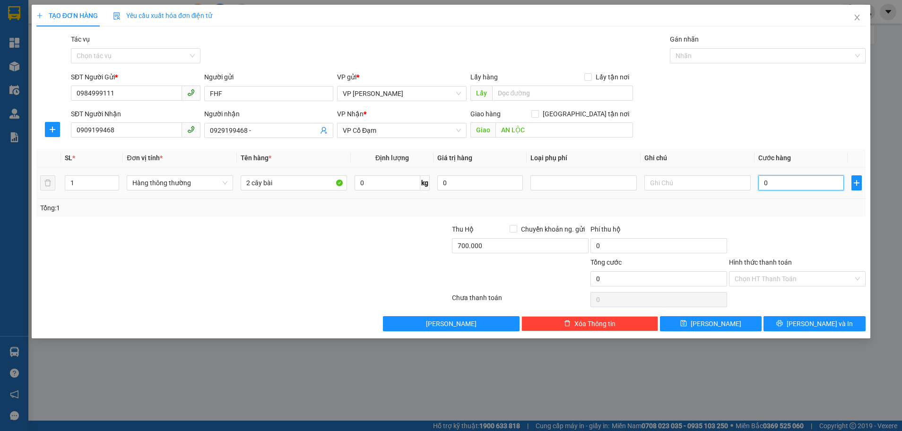
type input "3"
type input "03"
type input "30"
type input "030"
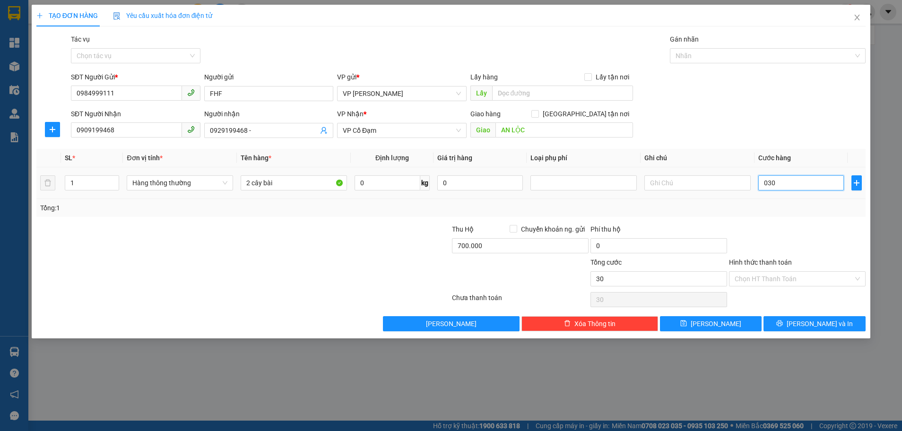
type input "300"
type input "030"
type input "30"
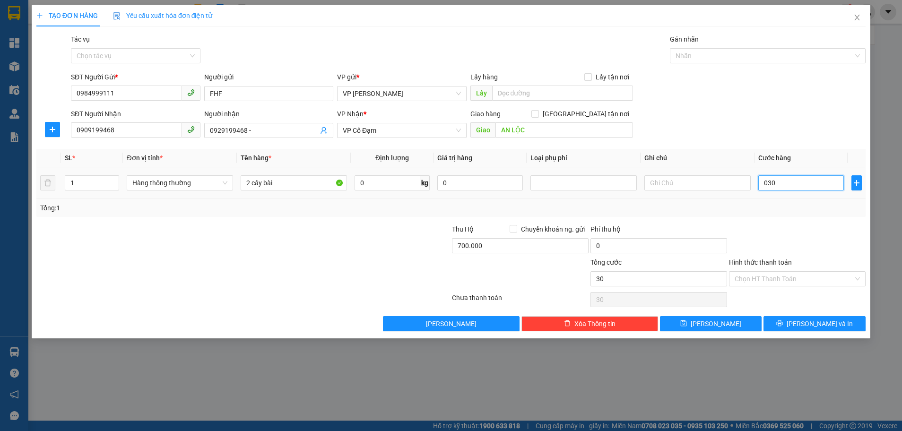
type input "3"
type input "03"
type input "0"
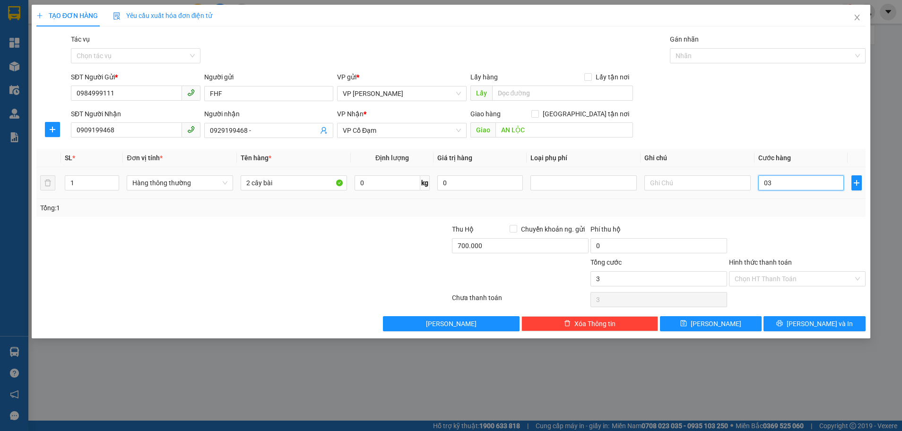
type input "0"
click at [762, 180] on input "0" at bounding box center [801, 182] width 86 height 15
type input "30"
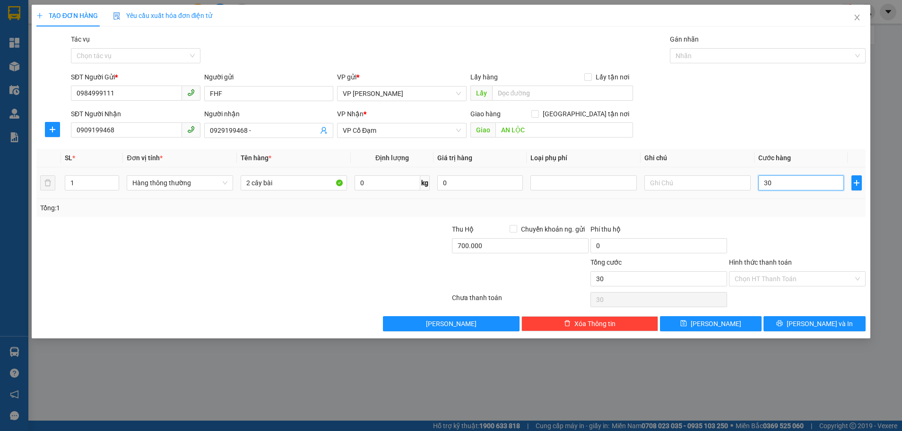
type input "300"
type input "300.000"
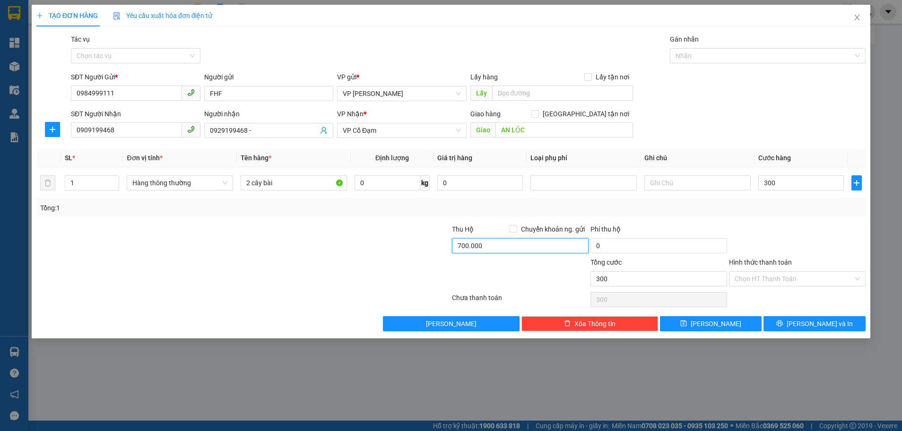
type input "300.000"
click at [497, 248] on input "700.000" at bounding box center [520, 245] width 137 height 15
click at [453, 247] on input "0" at bounding box center [520, 245] width 137 height 15
type input "1.400.000"
click at [659, 186] on input "text" at bounding box center [697, 182] width 106 height 15
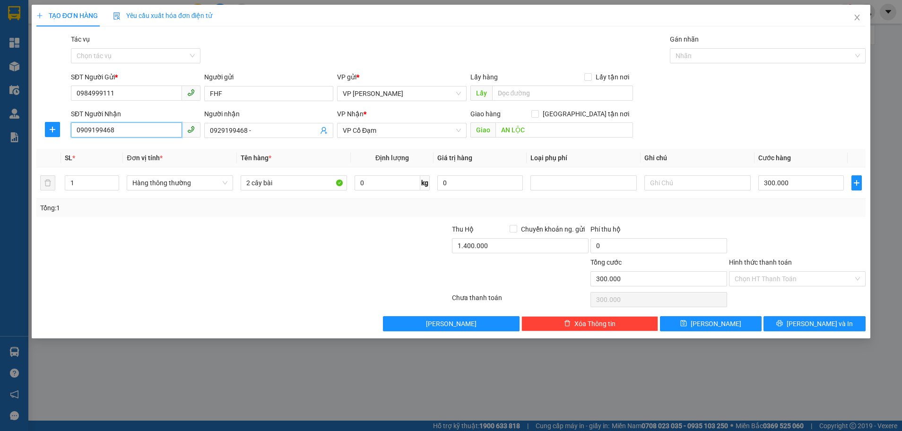
click at [87, 130] on input "0909199468" at bounding box center [126, 129] width 111 height 15
type input "0929199468"
click at [612, 245] on input "0" at bounding box center [658, 245] width 137 height 15
click at [663, 186] on input "text" at bounding box center [697, 182] width 106 height 15
type input "0985434444 techvom mai thị thu"
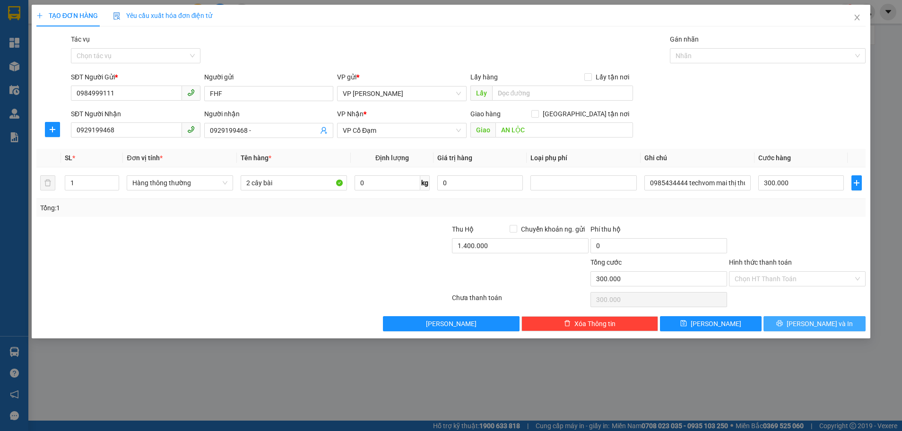
click at [805, 325] on button "Lưu và In" at bounding box center [814, 323] width 102 height 15
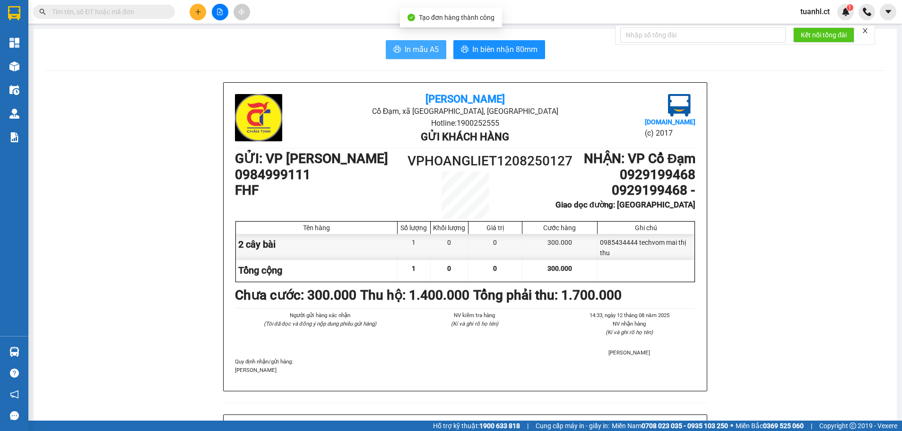
click at [417, 53] on span "In mẫu A5" at bounding box center [421, 49] width 34 height 12
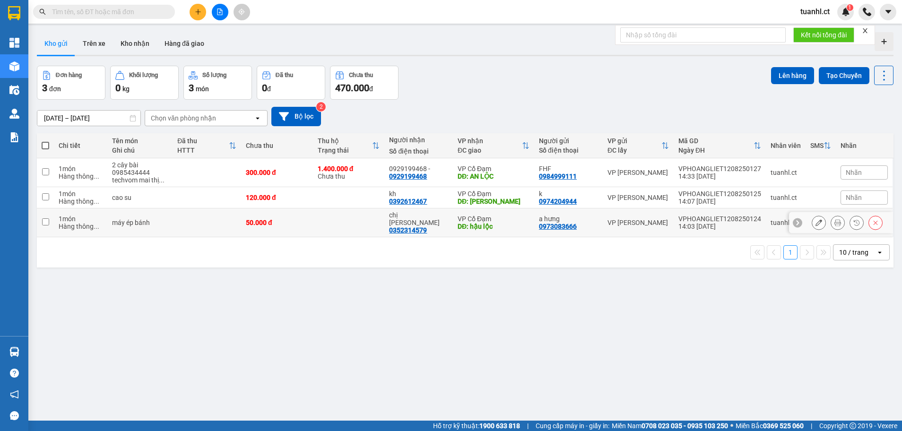
click at [56, 215] on td "1 món Hàng thông ..." at bounding box center [80, 222] width 53 height 29
checkbox input "true"
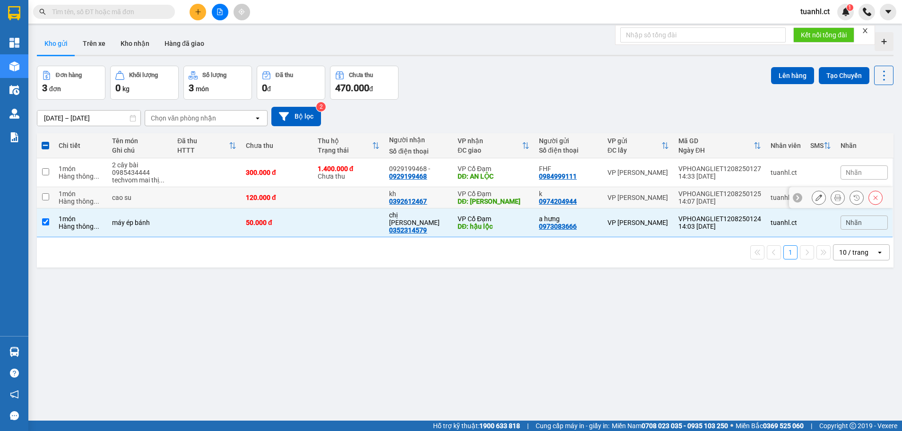
click at [55, 204] on td "1 món Hàng thông ..." at bounding box center [80, 197] width 53 height 21
checkbox input "true"
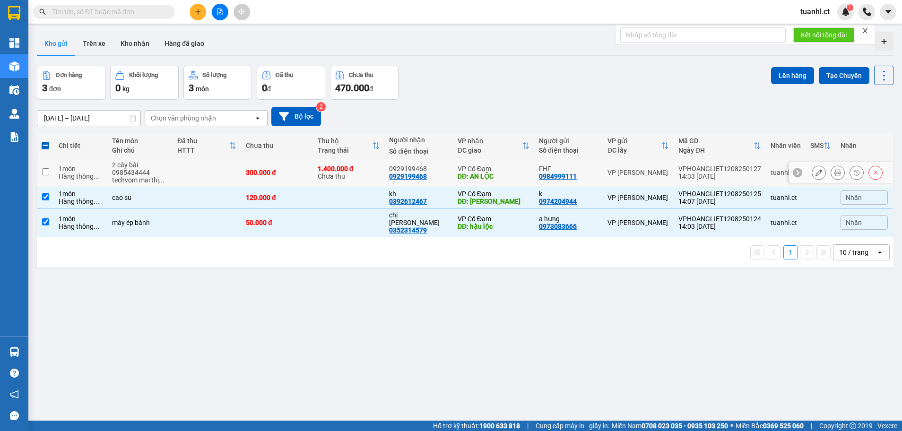
drag, startPoint x: 51, startPoint y: 173, endPoint x: 108, endPoint y: 168, distance: 56.9
click at [51, 173] on td at bounding box center [45, 172] width 17 height 29
checkbox input "true"
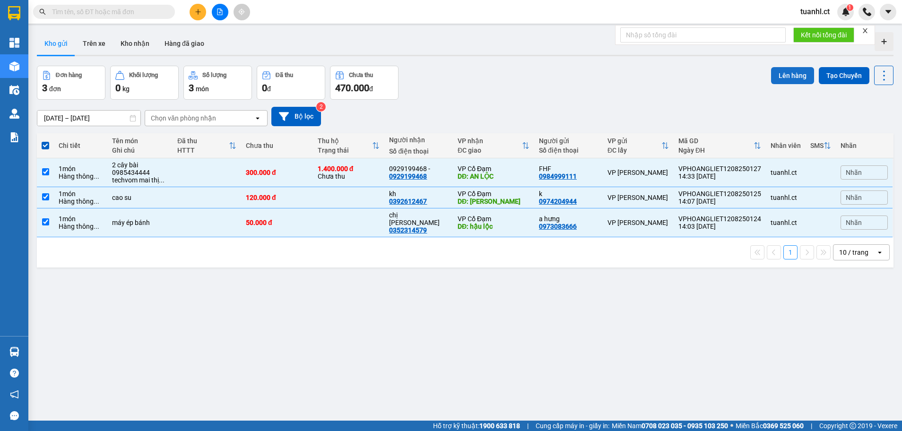
click at [789, 75] on button "Lên hàng" at bounding box center [792, 75] width 43 height 17
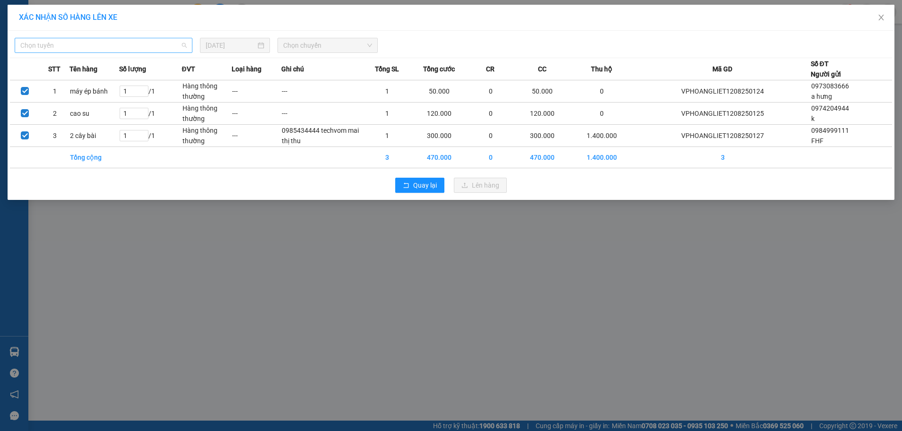
click at [182, 45] on span "Chọn tuyến" at bounding box center [103, 45] width 166 height 14
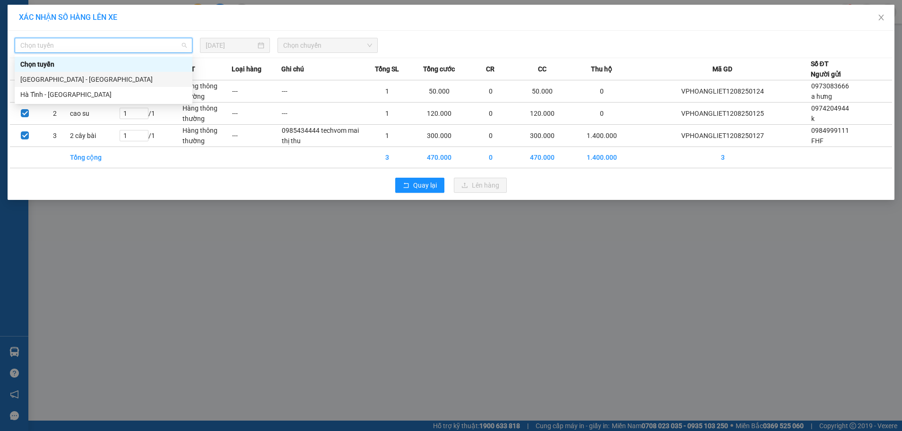
click at [110, 82] on div "[GEOGRAPHIC_DATA] - [GEOGRAPHIC_DATA]" at bounding box center [103, 79] width 166 height 10
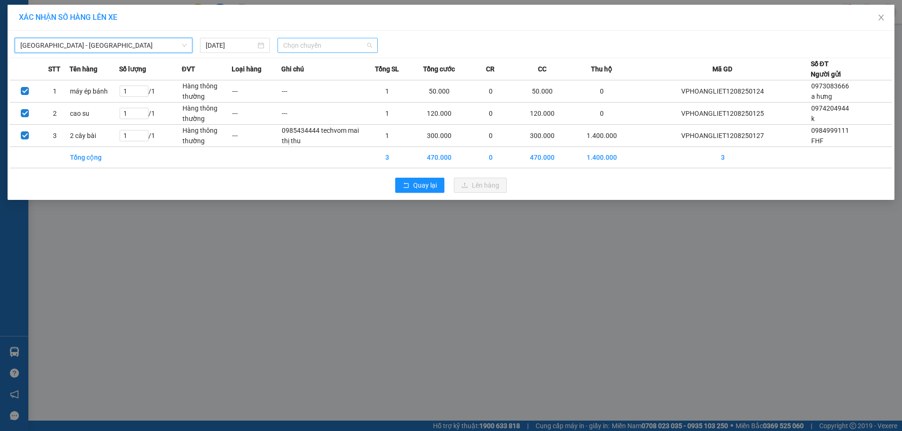
click at [304, 51] on span "Chọn chuyến" at bounding box center [327, 45] width 89 height 14
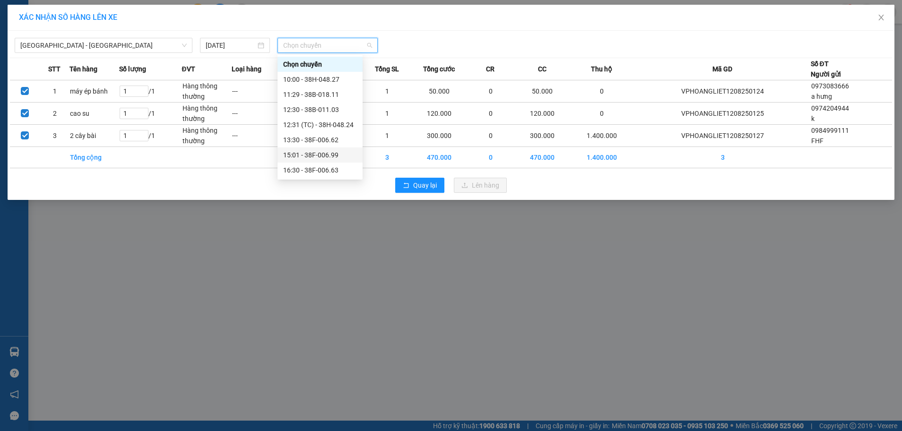
click at [312, 152] on div "15:01 - 38F-006.99" at bounding box center [320, 155] width 74 height 10
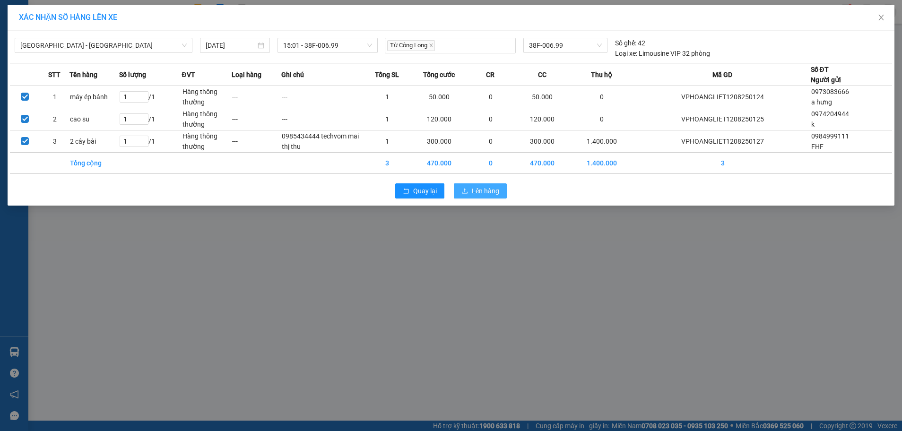
drag, startPoint x: 499, startPoint y: 192, endPoint x: 481, endPoint y: 191, distance: 18.0
click at [499, 192] on button "Lên hàng" at bounding box center [480, 190] width 53 height 15
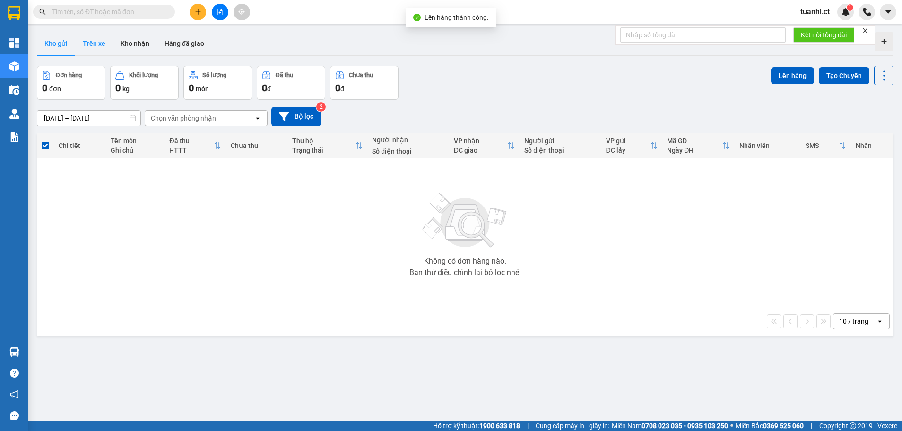
click at [99, 45] on button "Trên xe" at bounding box center [94, 43] width 38 height 23
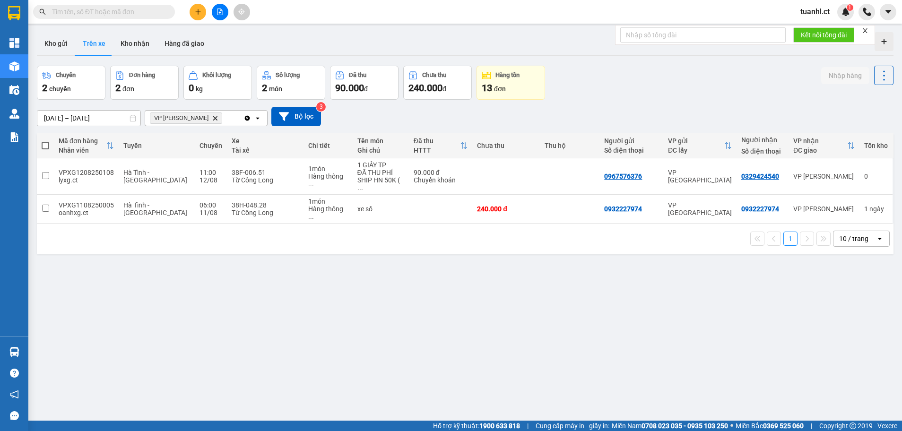
click at [213, 117] on icon "VP Hoàng Liệt, close by backspace" at bounding box center [215, 118] width 4 height 4
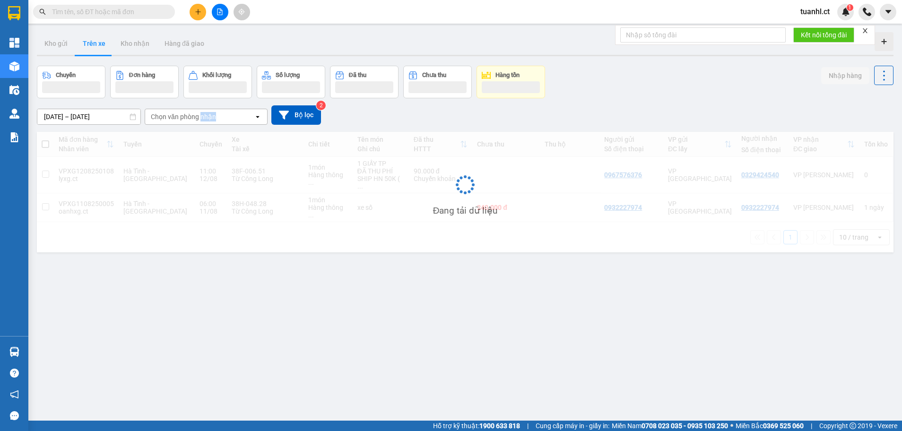
click at [201, 117] on div "Chọn văn phòng nhận" at bounding box center [183, 116] width 65 height 9
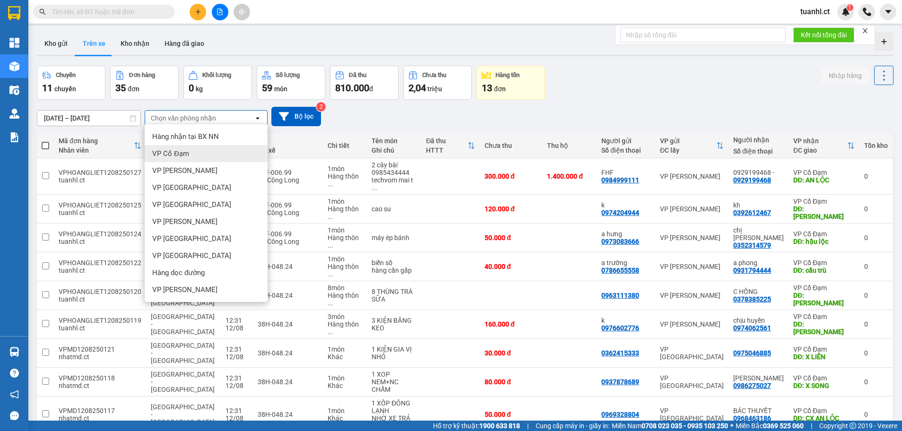
click at [187, 151] on span "VP Cổ Đạm" at bounding box center [170, 153] width 37 height 9
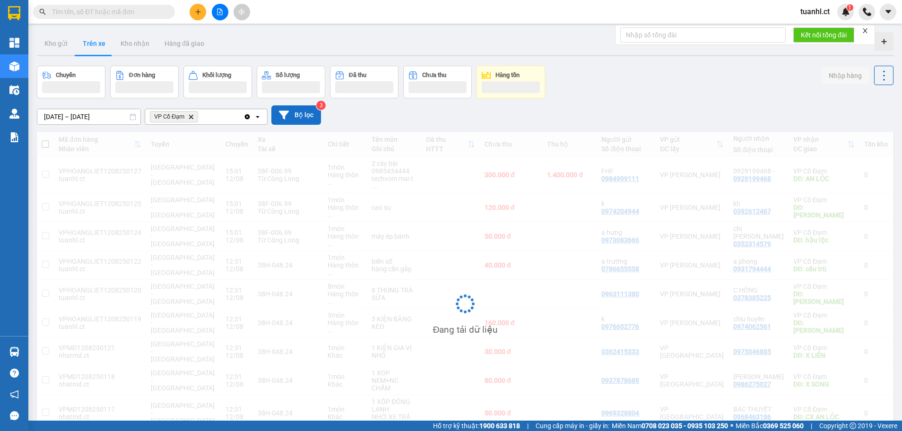
click at [311, 115] on button "Bộ lọc" at bounding box center [296, 114] width 50 height 19
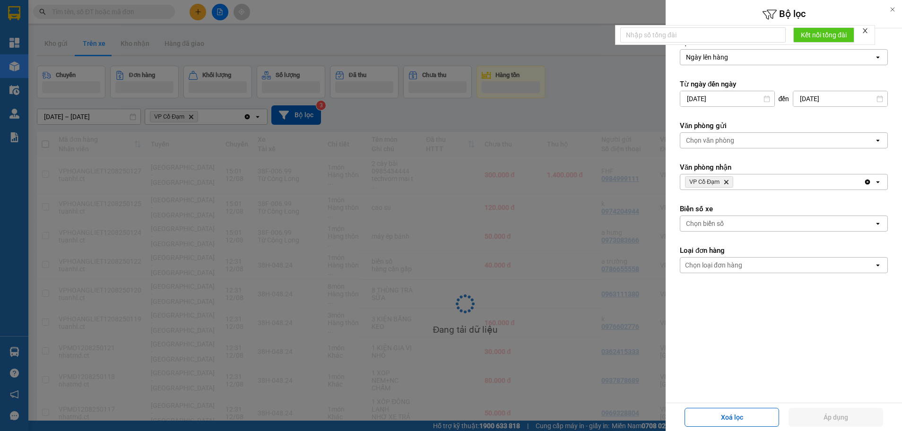
click at [735, 219] on div "Chọn biển số" at bounding box center [777, 223] width 194 height 15
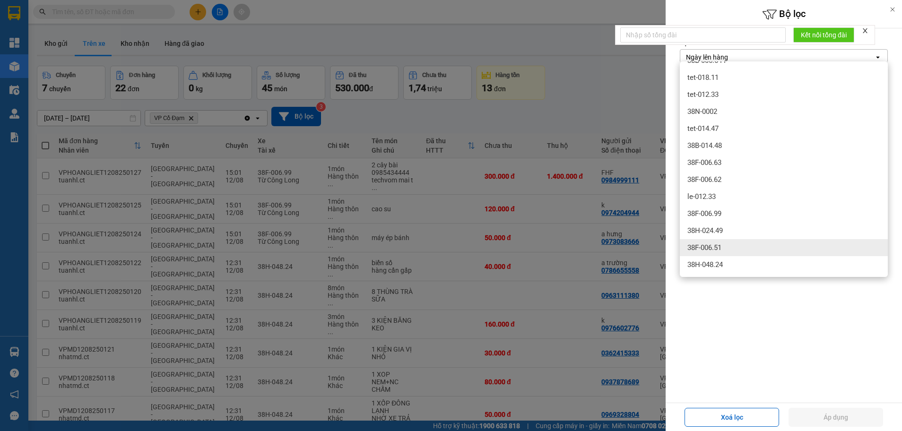
scroll to position [43, 0]
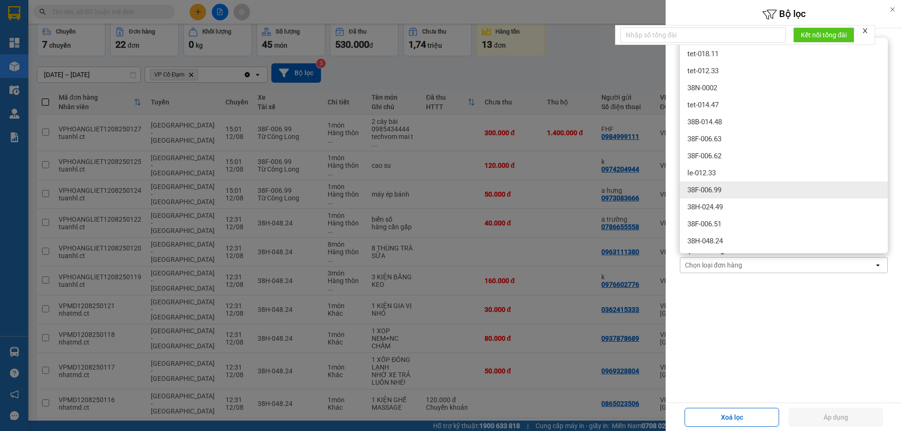
click at [726, 192] on div "38F-006.99" at bounding box center [783, 189] width 208 height 17
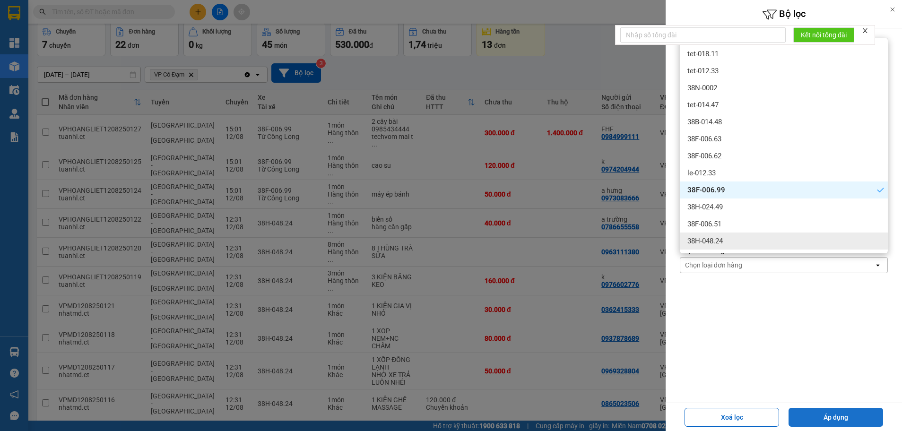
click at [829, 417] on button "Áp dụng" at bounding box center [835, 417] width 95 height 19
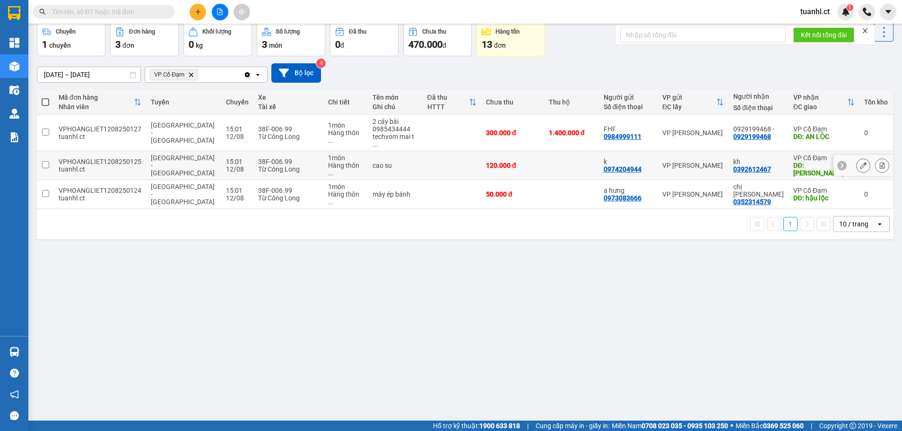
click at [879, 162] on icon at bounding box center [881, 165] width 5 height 7
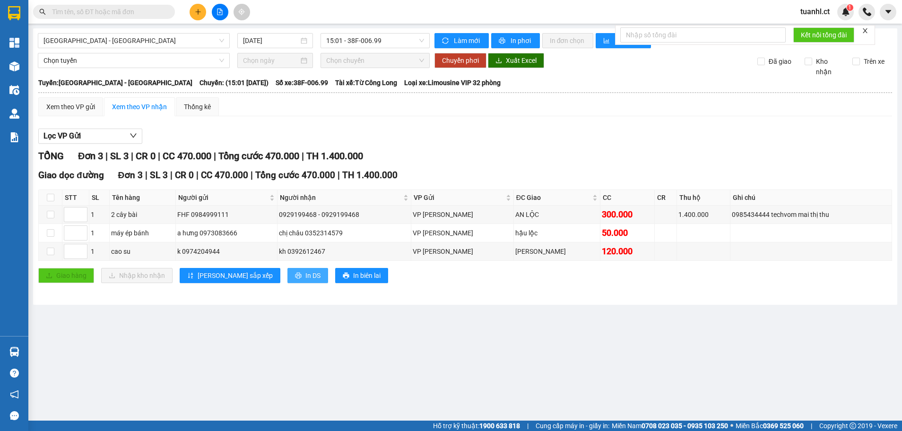
click at [295, 278] on icon "printer" at bounding box center [298, 275] width 7 height 7
click at [203, 8] on button at bounding box center [197, 12] width 17 height 17
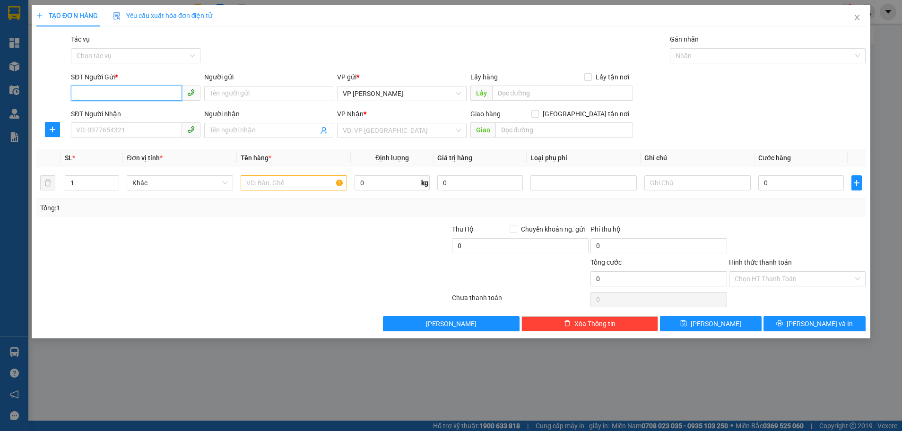
click at [123, 91] on input "SĐT Người Gửi *" at bounding box center [126, 93] width 111 height 15
type input "0363748329"
click at [237, 89] on input "Người gửi" at bounding box center [268, 93] width 129 height 15
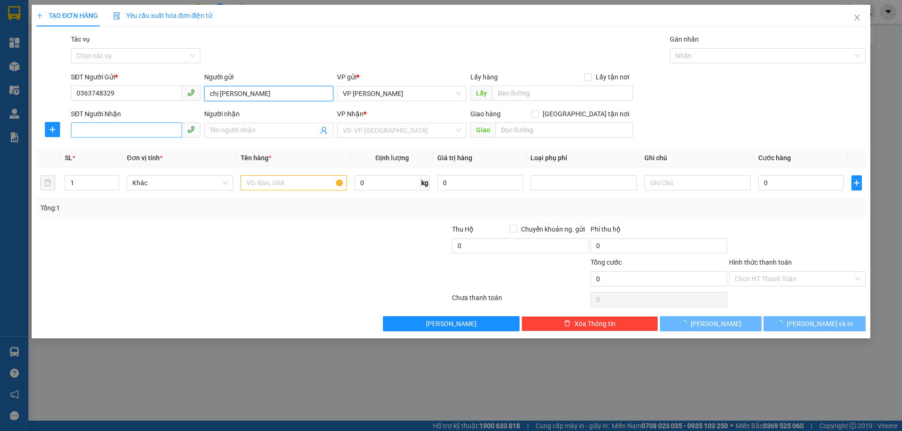
type input "chị thanh"
click at [118, 133] on input "SĐT Người Nhận" at bounding box center [126, 129] width 111 height 15
type input "0975637360"
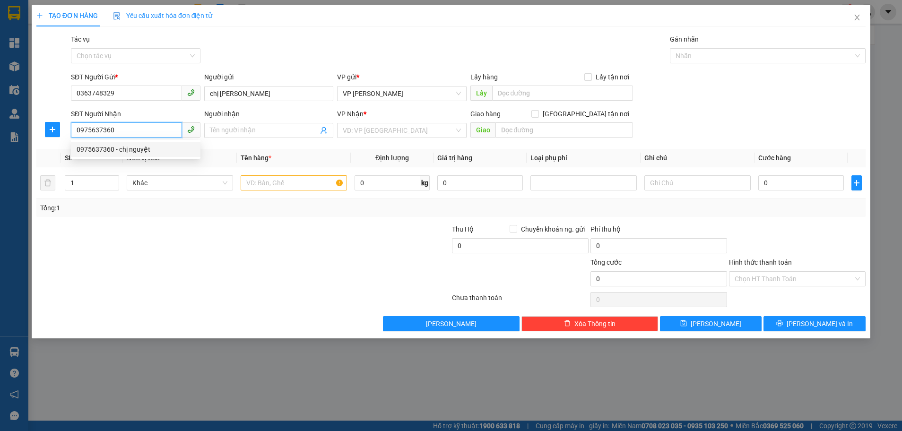
click at [132, 151] on div "0975637360 - chị nguyệt" at bounding box center [136, 149] width 118 height 10
type input "chị nguyệt"
type input "thịnh lộc lộc hà"
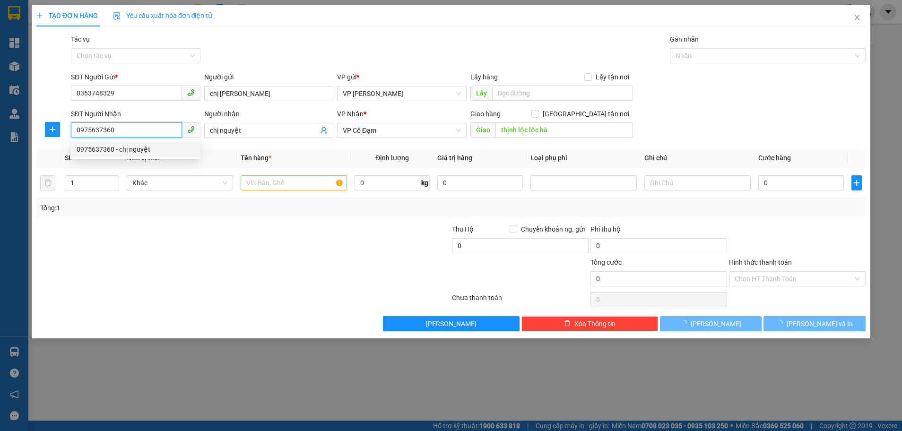
type input "400.000"
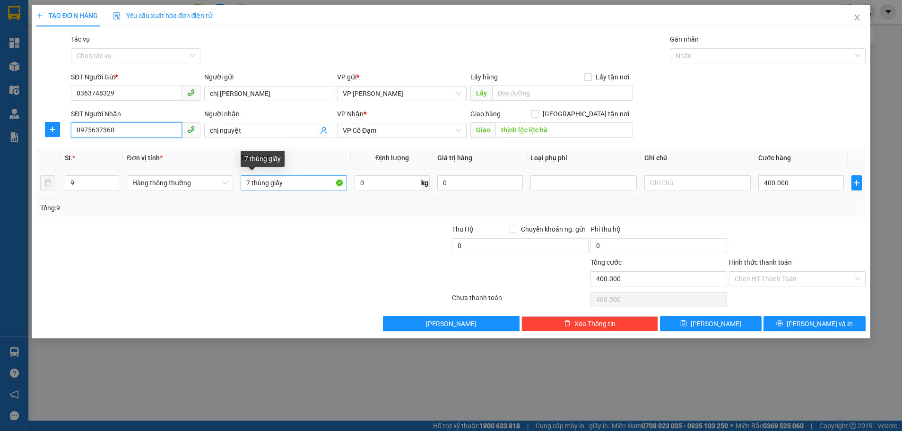
type input "0975637360"
click at [251, 183] on input "7 thùng giấy" at bounding box center [294, 182] width 106 height 15
type input "7thùng giấy"
click at [83, 186] on input "9" at bounding box center [91, 183] width 53 height 14
type input "0"
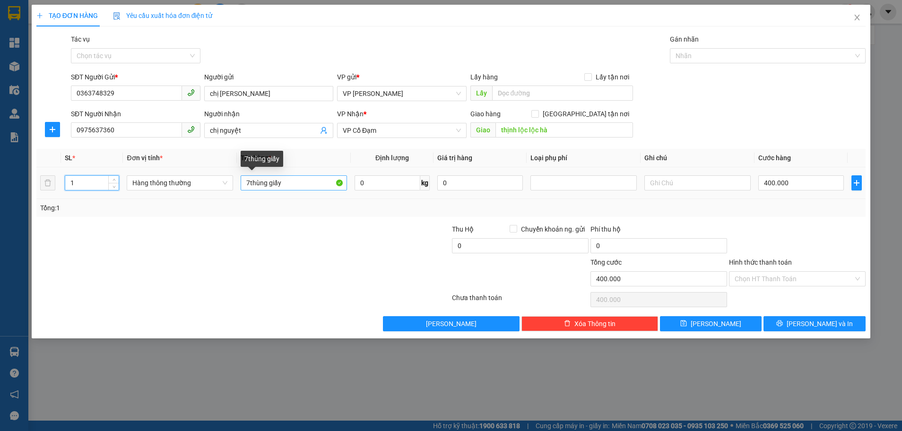
type input "1"
click at [296, 187] on input "7thùng giấy" at bounding box center [294, 182] width 106 height 15
type input "7"
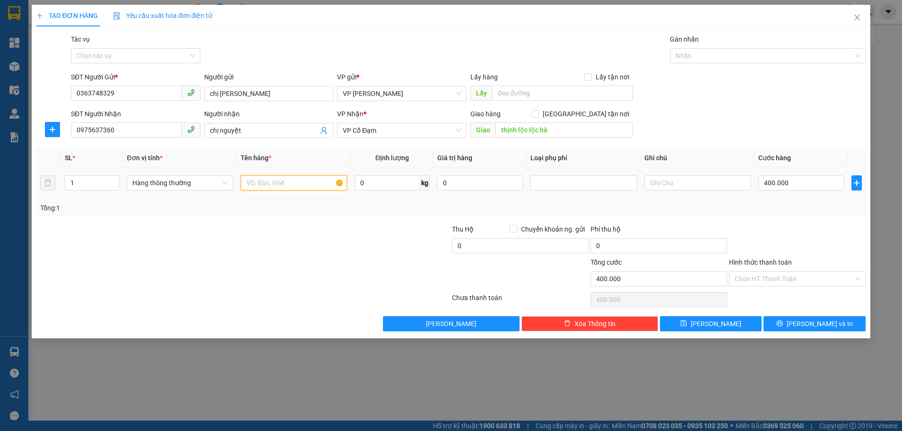
click at [244, 184] on input "text" at bounding box center [294, 182] width 106 height 15
click at [795, 188] on input "400.000" at bounding box center [801, 182] width 86 height 15
click at [749, 237] on div at bounding box center [797, 240] width 138 height 33
click at [267, 183] on input "120" at bounding box center [294, 182] width 106 height 15
type input "1"
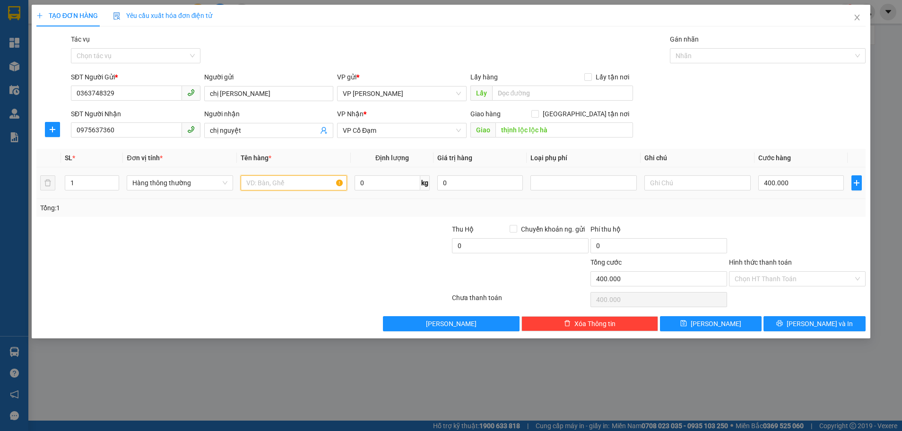
type input "q"
type input "1 xốp"
click at [803, 180] on input "400.000" at bounding box center [801, 182] width 86 height 15
type input "0"
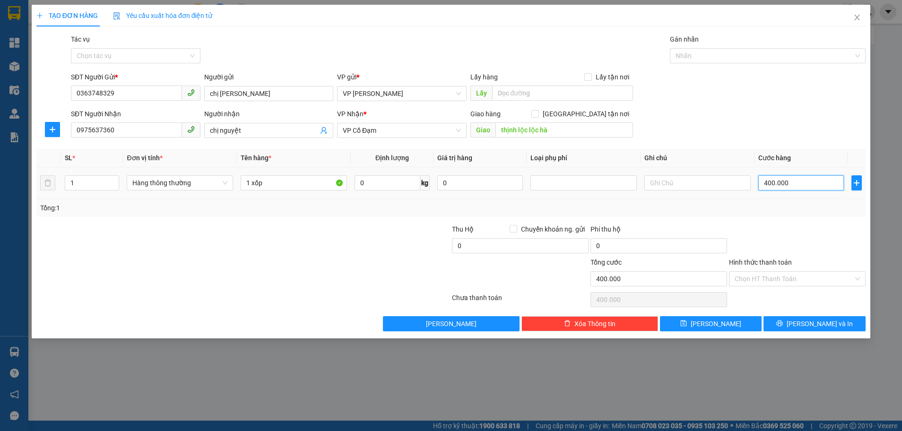
type input "0"
click at [761, 186] on input "0" at bounding box center [801, 182] width 86 height 15
type input "10"
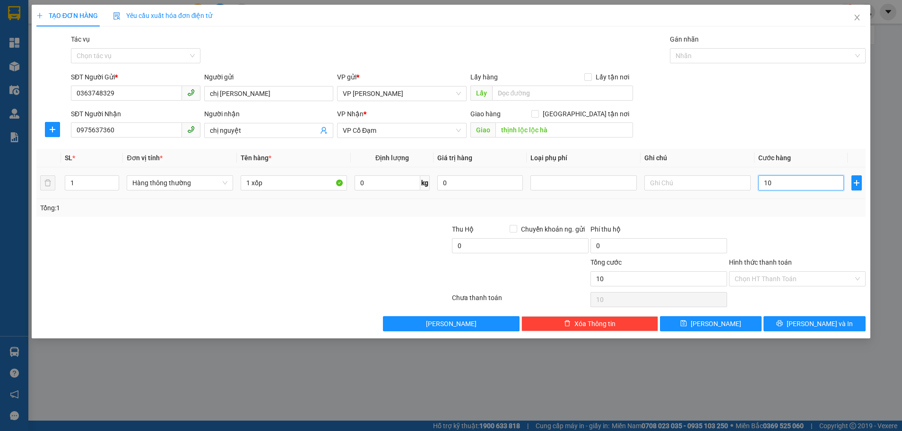
type input "120"
type input "120.000"
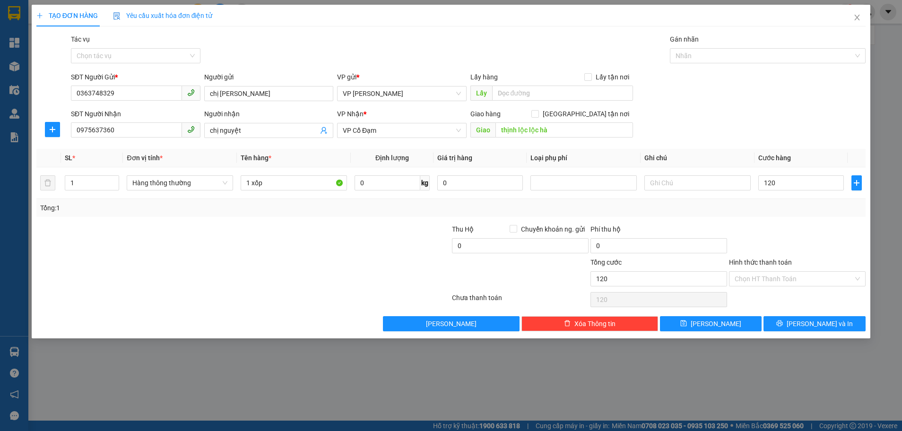
type input "120.000"
click at [768, 213] on div "Tổng: 1" at bounding box center [450, 208] width 829 height 18
click at [809, 322] on span "Lưu và In" at bounding box center [819, 323] width 66 height 10
click at [855, 19] on icon "close" at bounding box center [857, 18] width 8 height 8
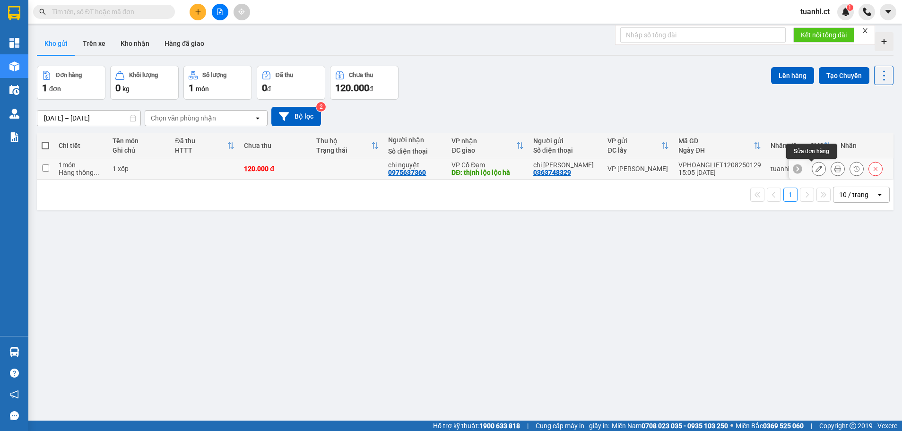
click at [815, 169] on icon at bounding box center [818, 168] width 7 height 7
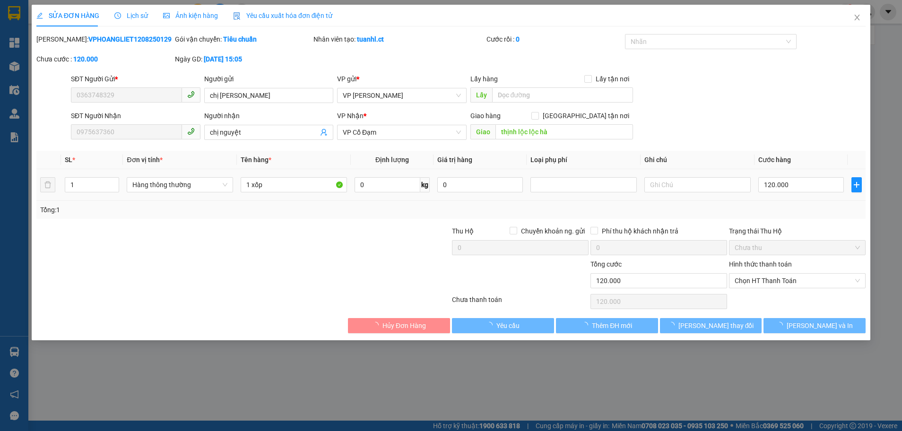
type input "0363748329"
type input "chị thanh"
type input "0975637360"
type input "chị nguyệt"
type input "thịnh lộc lộc hà"
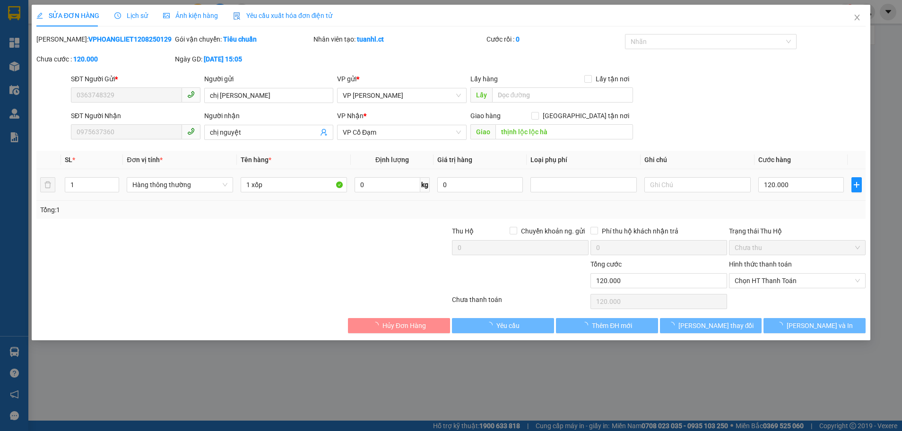
type input "120.000"
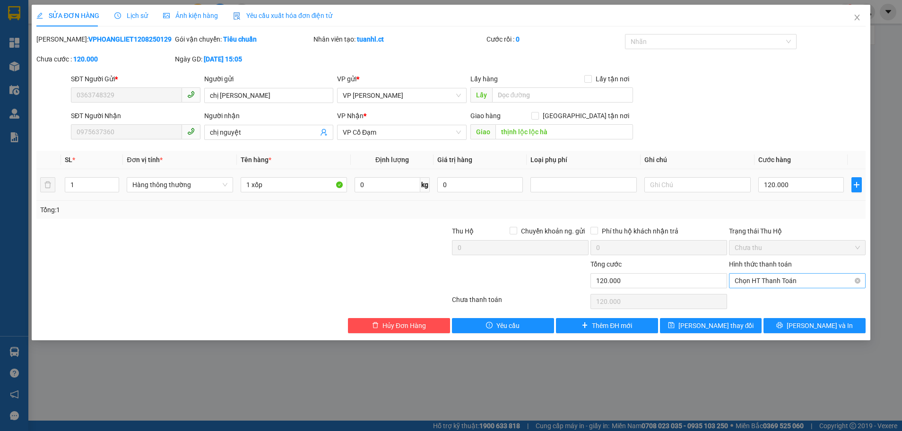
click at [780, 281] on span "Chọn HT Thanh Toán" at bounding box center [796, 281] width 125 height 14
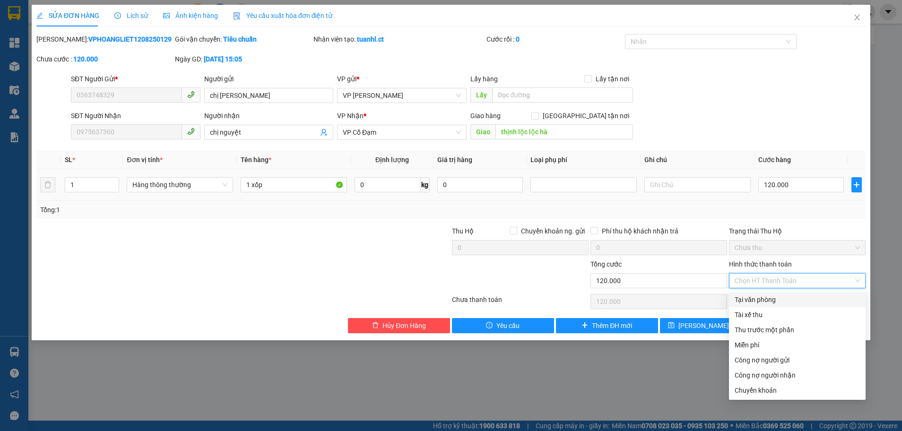
click at [775, 293] on div "Tại văn phòng" at bounding box center [797, 299] width 137 height 15
type input "0"
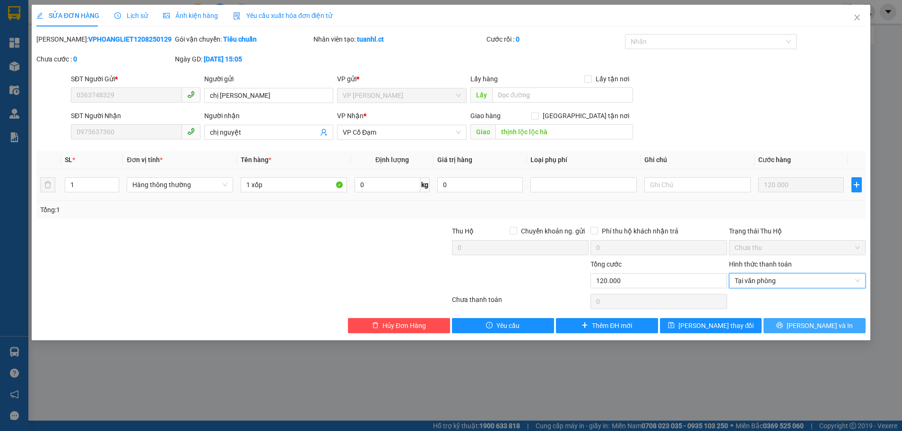
click at [788, 325] on button "Lưu và In" at bounding box center [814, 325] width 102 height 15
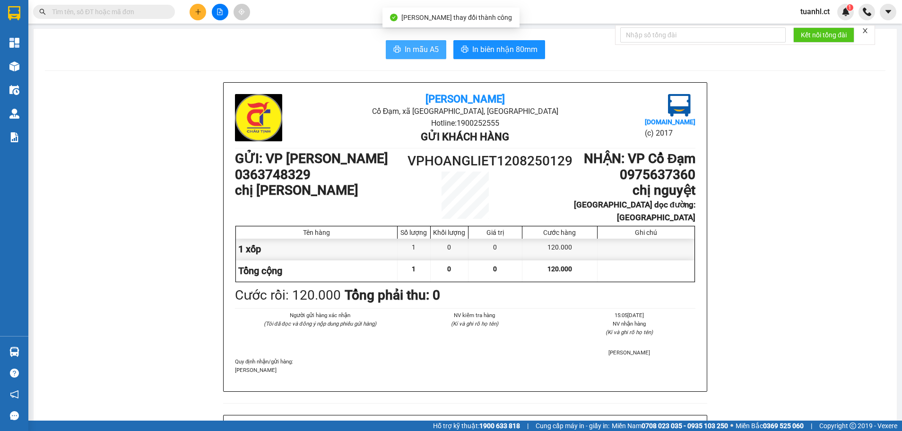
click at [421, 53] on span "In mẫu A5" at bounding box center [421, 49] width 34 height 12
